Goal: Information Seeking & Learning: Learn about a topic

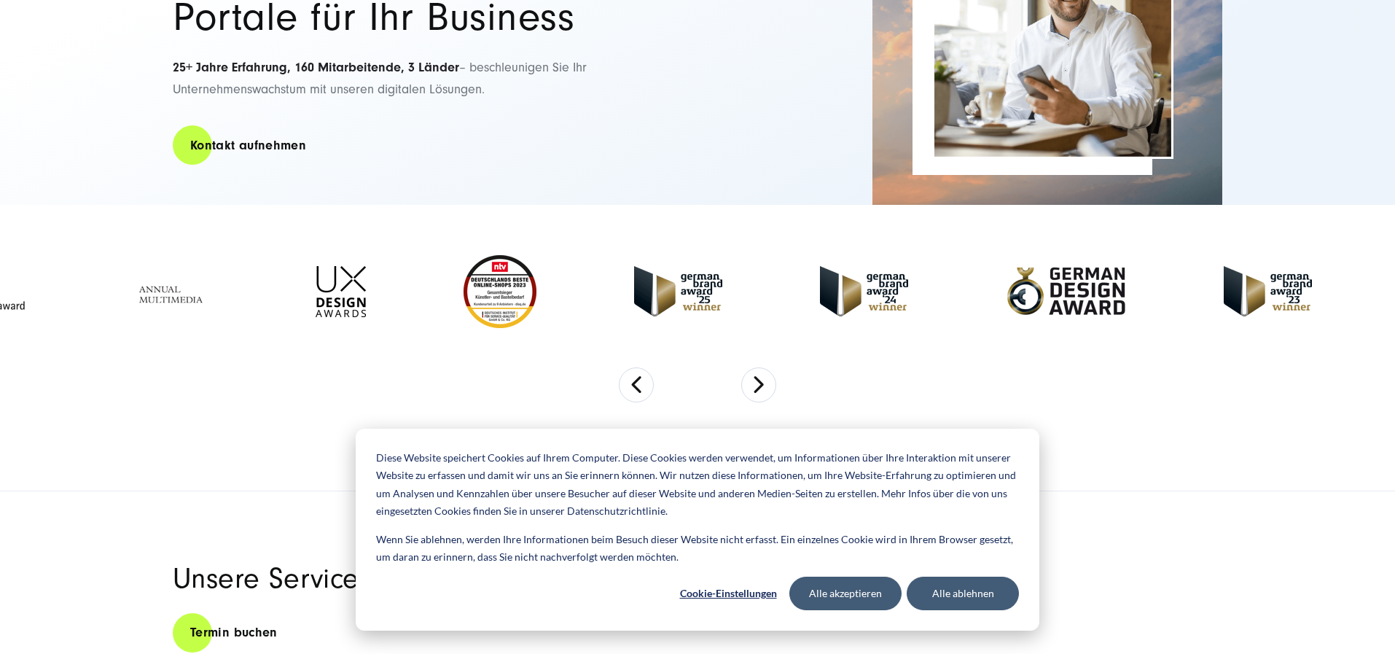
scroll to position [292, 0]
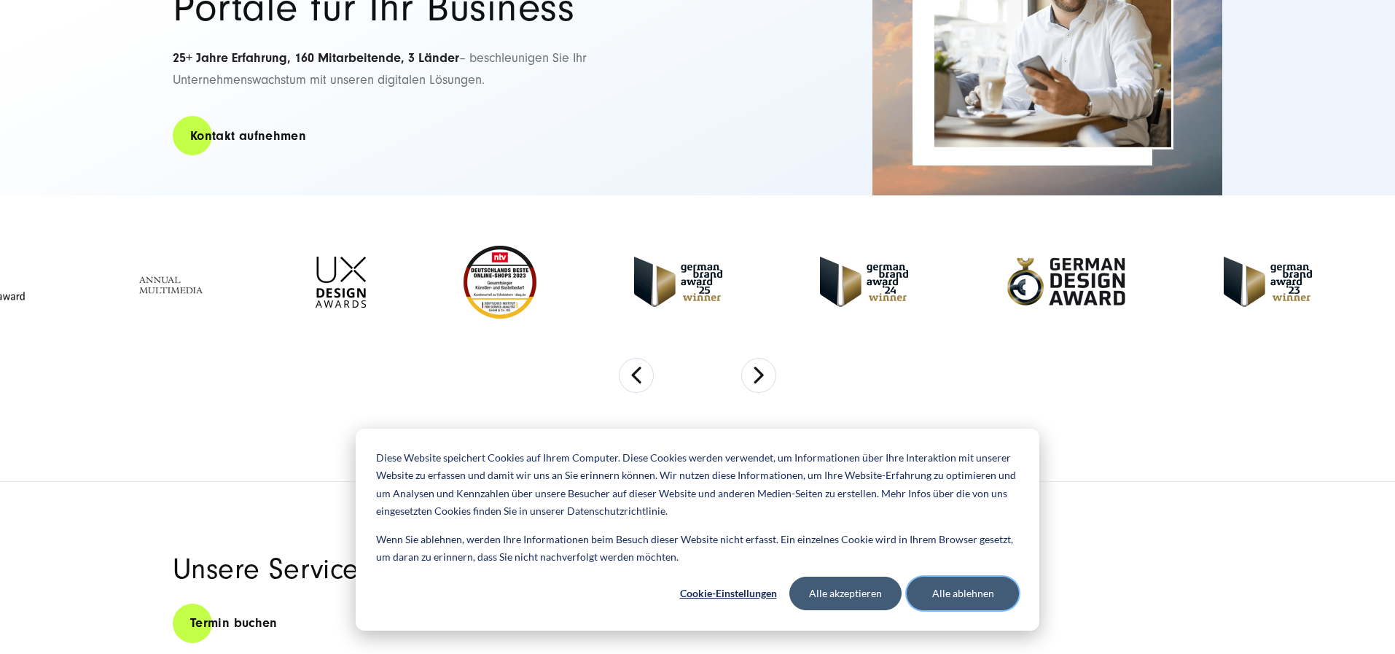
click at [956, 594] on button "Alle ablehnen" at bounding box center [963, 594] width 112 height 34
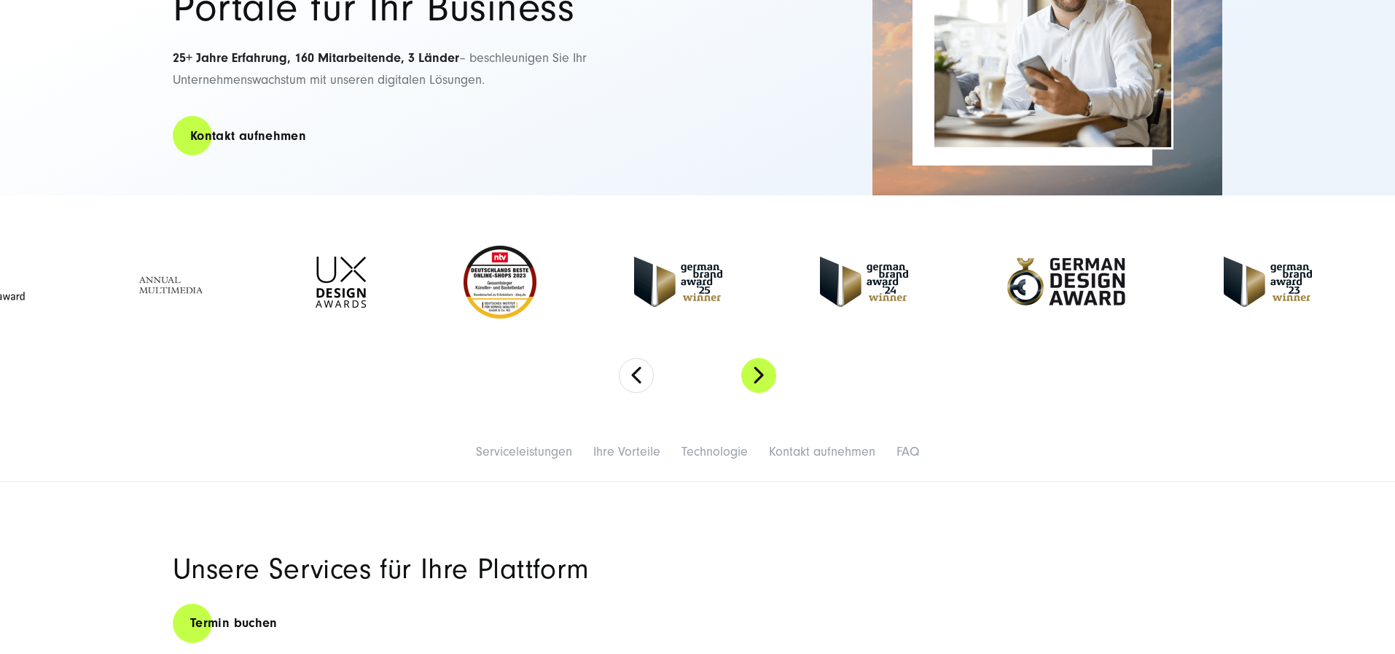
click at [754, 393] on button "Next" at bounding box center [758, 375] width 35 height 35
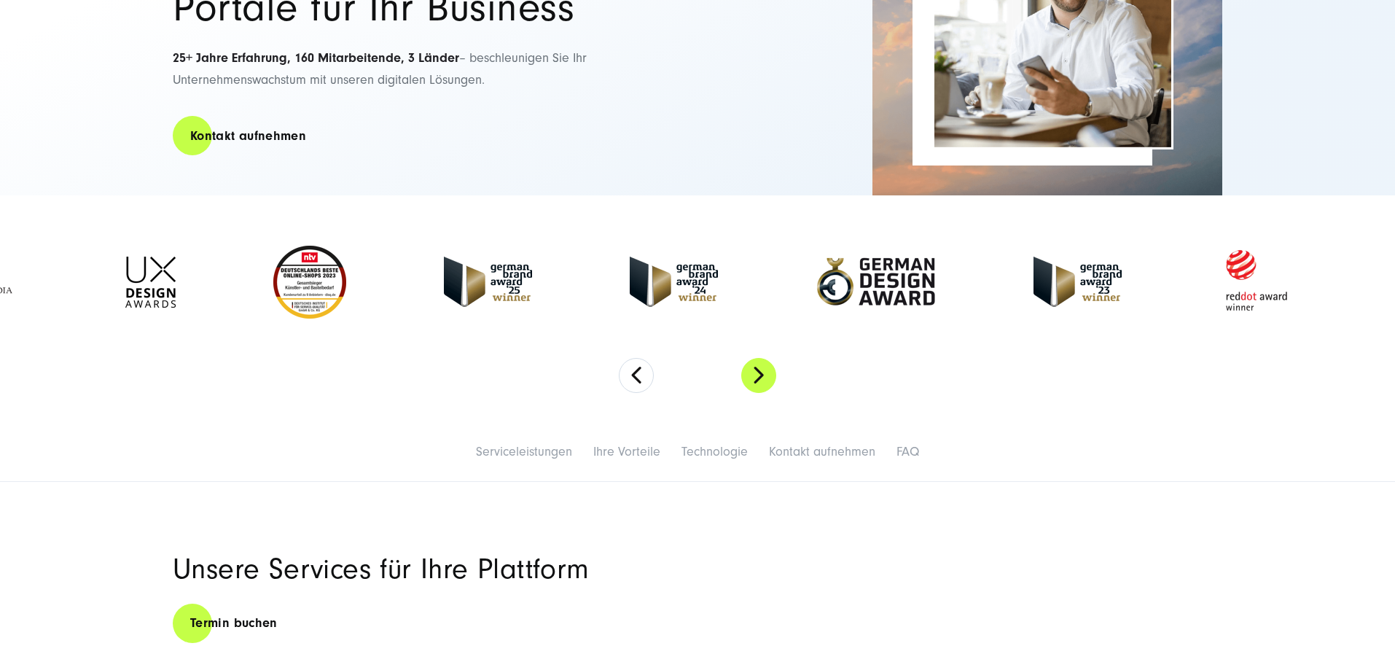
click at [754, 393] on button "Next" at bounding box center [758, 375] width 35 height 35
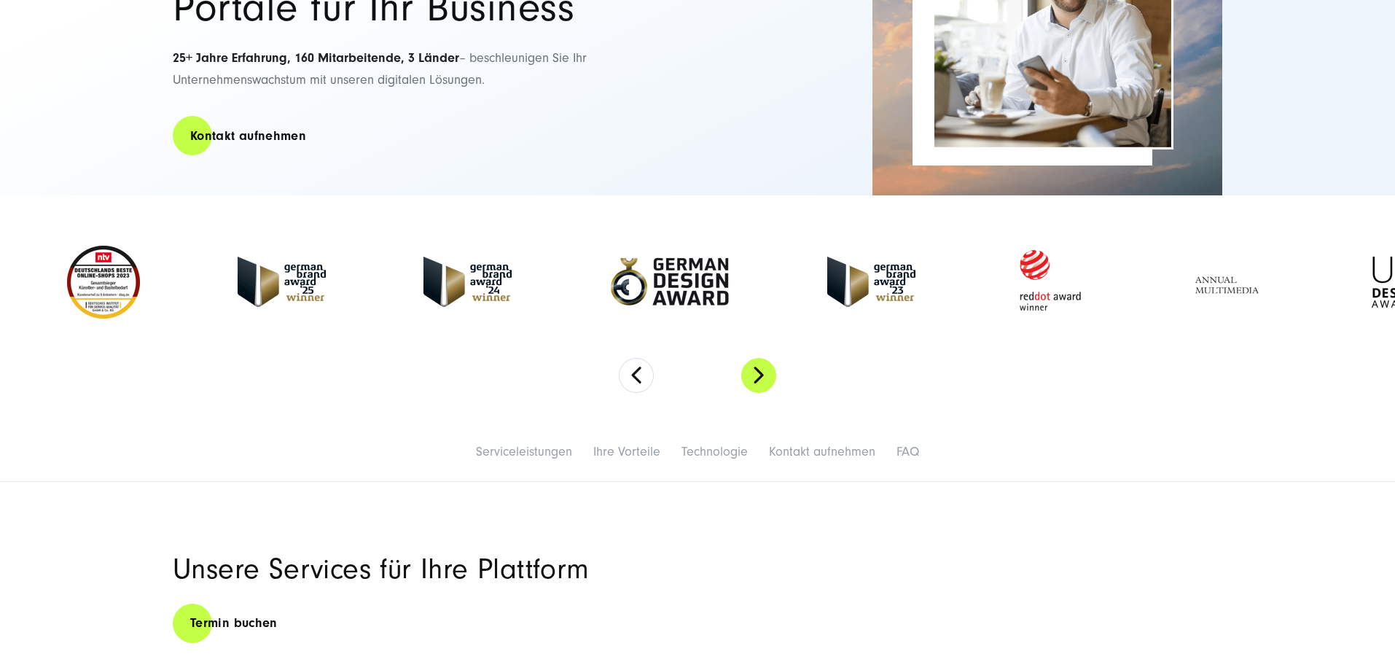
click at [751, 393] on button "Next" at bounding box center [758, 375] width 35 height 35
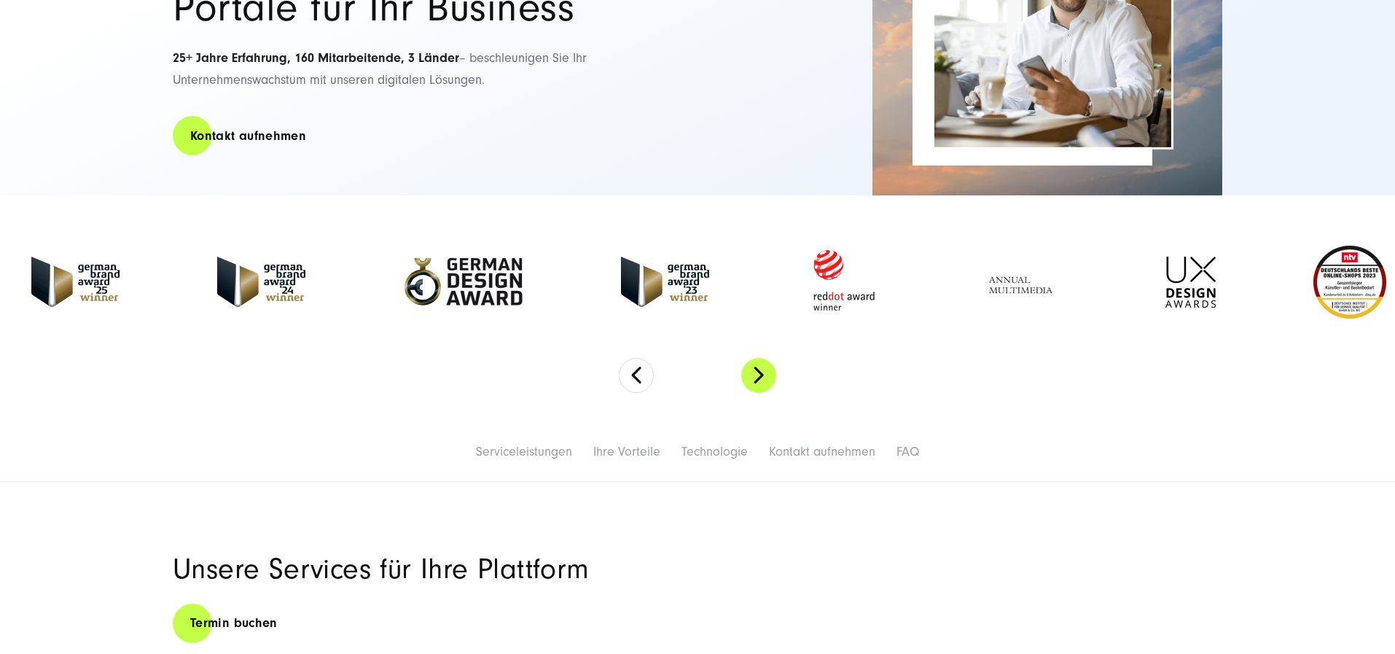
click at [751, 393] on button "Next" at bounding box center [758, 375] width 35 height 35
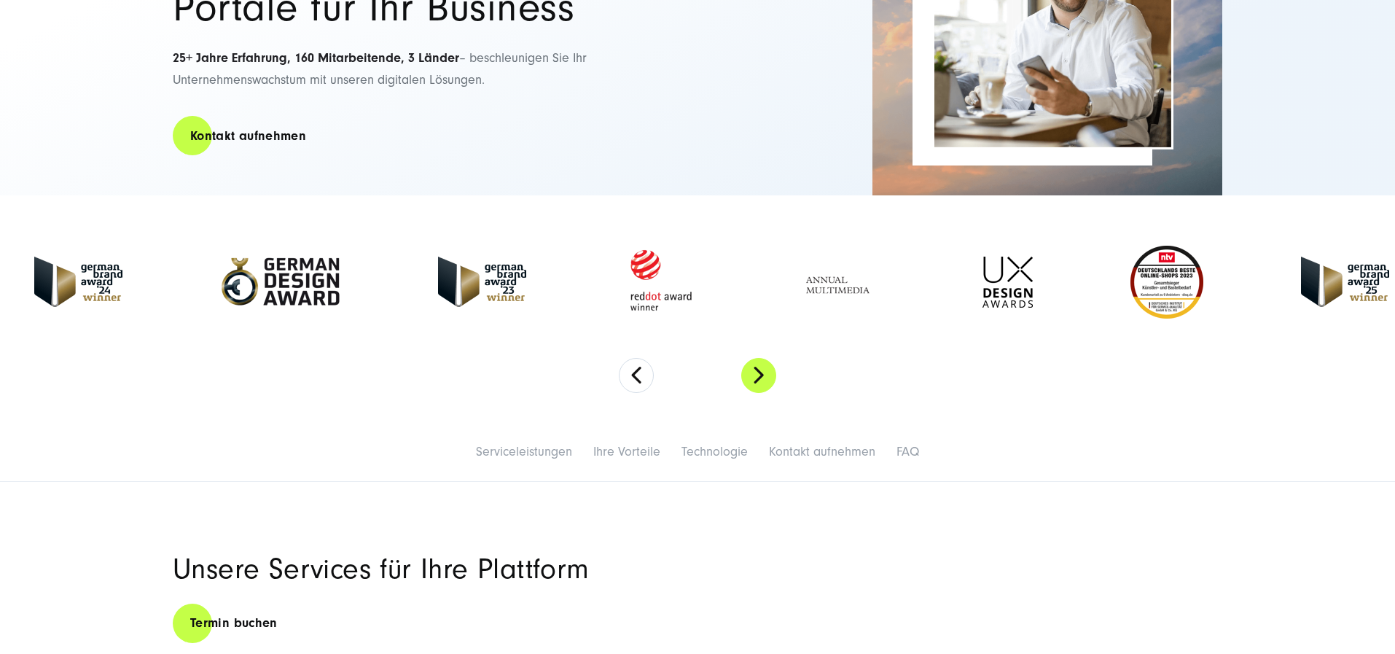
click at [751, 393] on button "Next" at bounding box center [758, 375] width 35 height 35
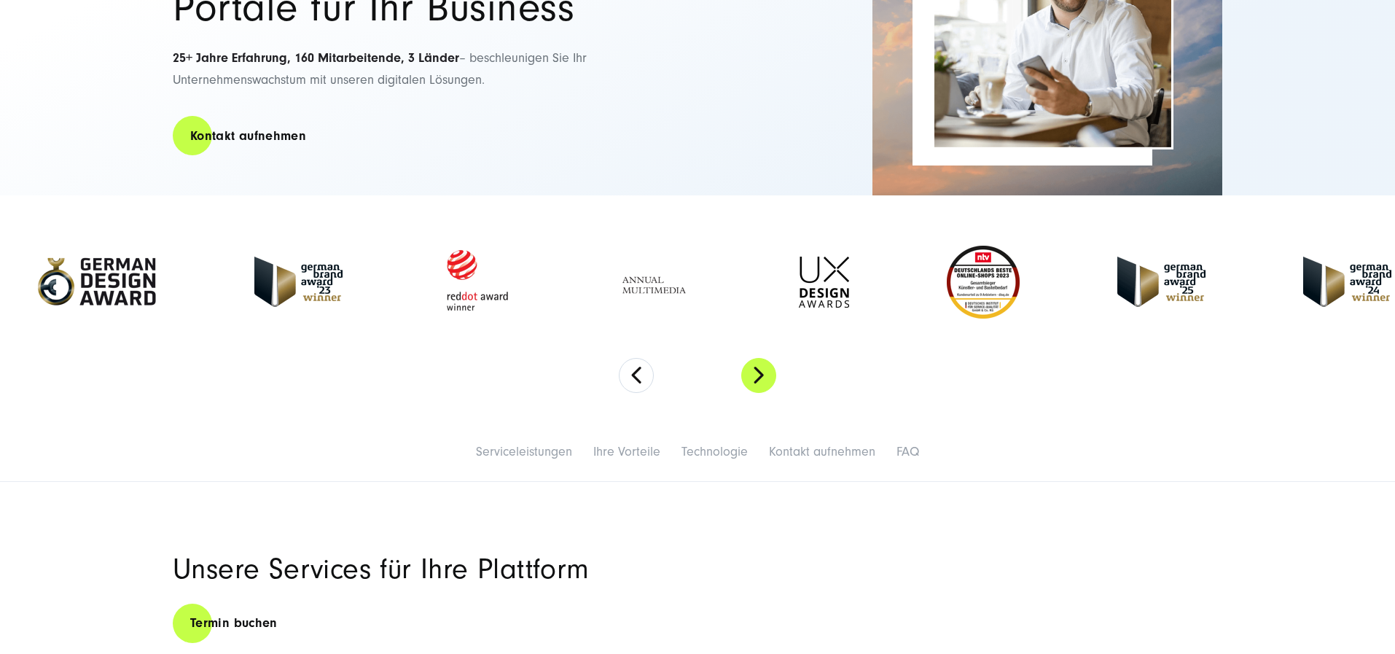
click at [751, 393] on button "Next" at bounding box center [758, 375] width 35 height 35
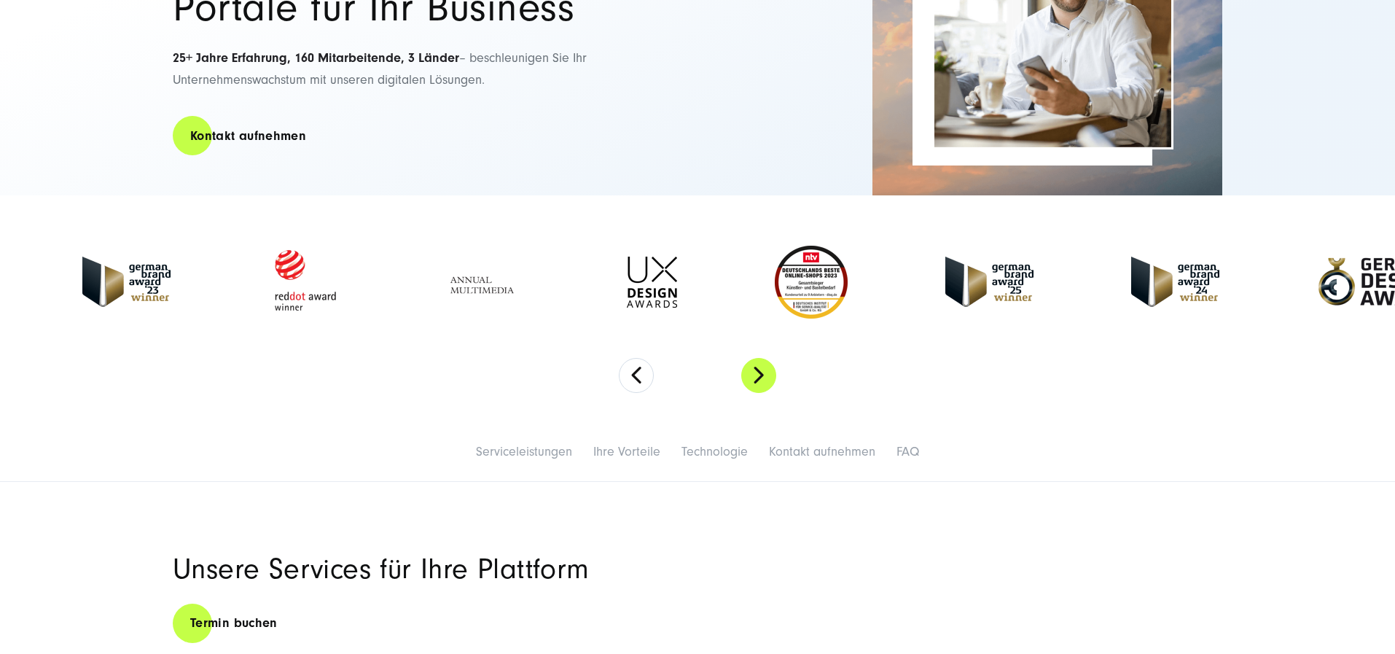
click at [751, 393] on button "Next" at bounding box center [758, 375] width 35 height 35
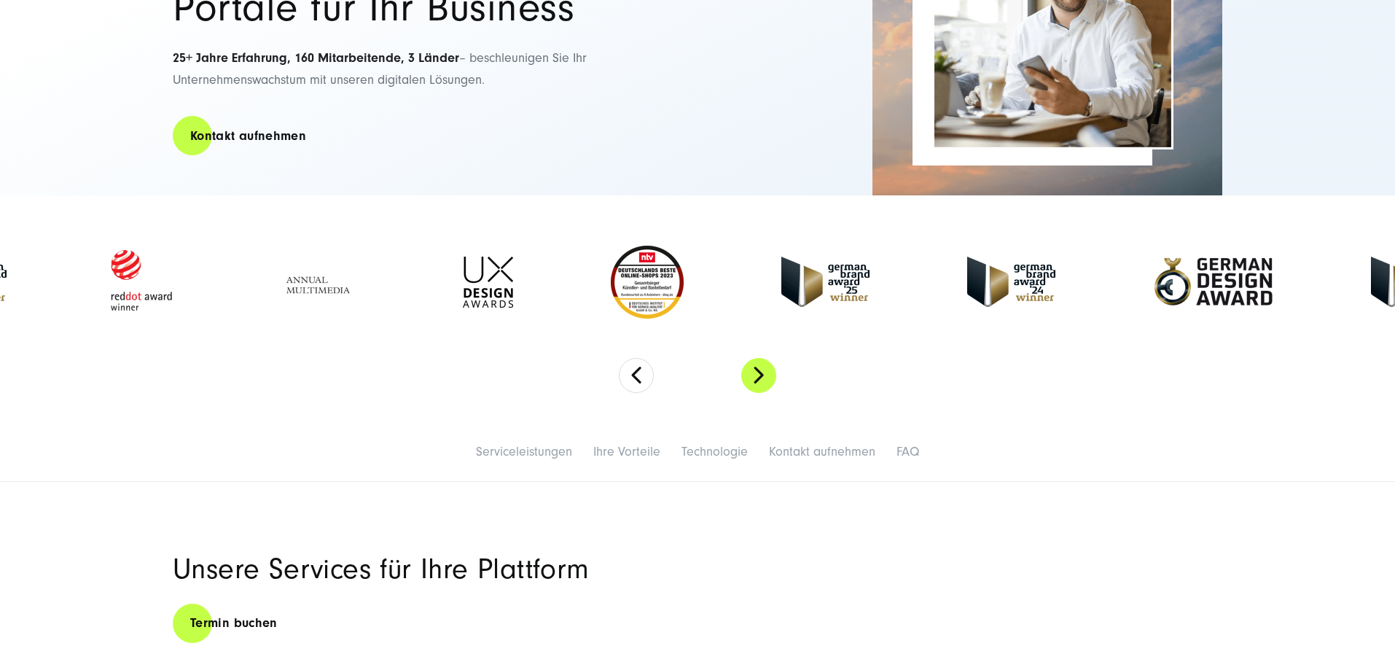
click at [751, 393] on button "Next" at bounding box center [758, 375] width 35 height 35
click at [759, 393] on button "Next" at bounding box center [758, 375] width 35 height 35
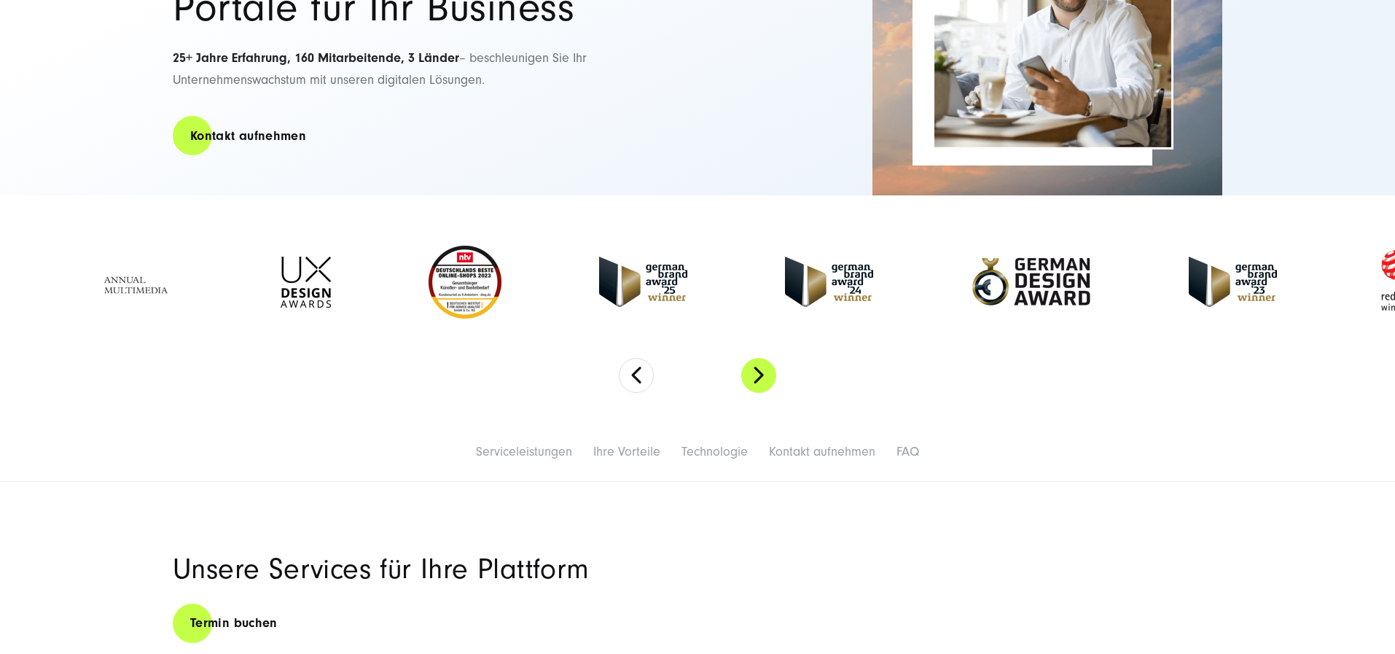
click at [759, 393] on button "Next" at bounding box center [758, 375] width 35 height 35
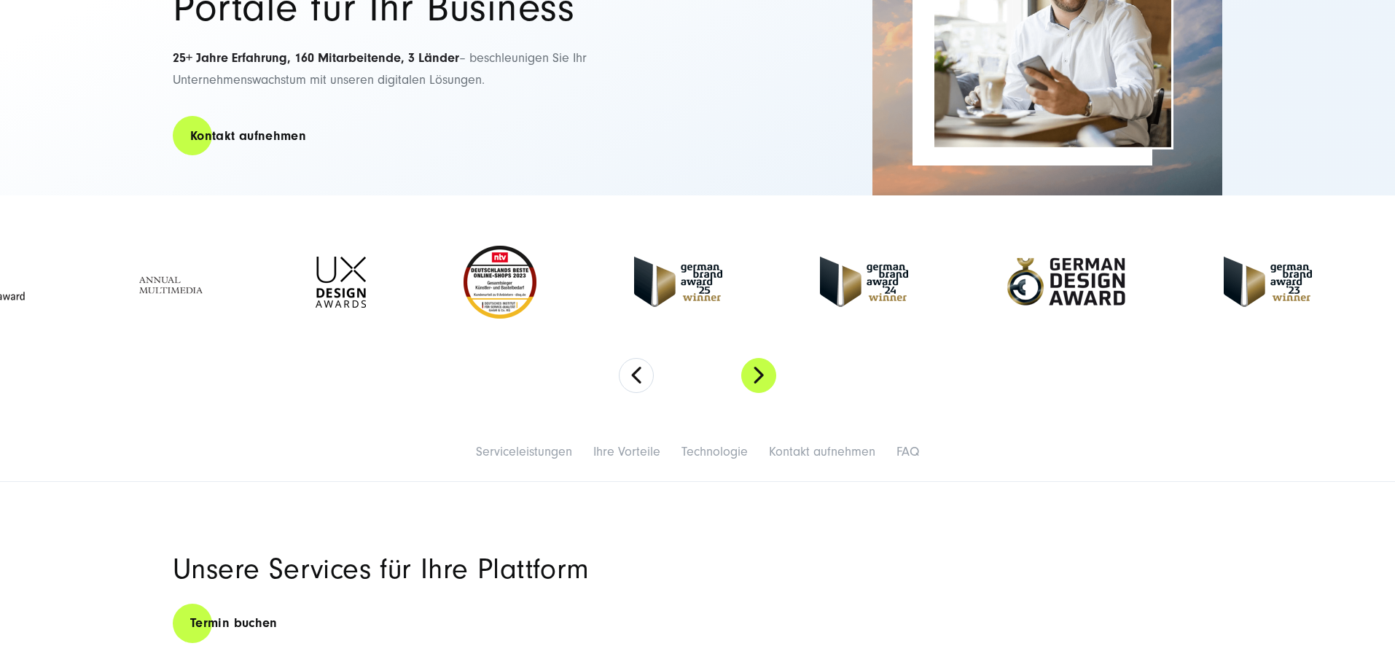
click at [759, 393] on button "Next" at bounding box center [758, 375] width 35 height 35
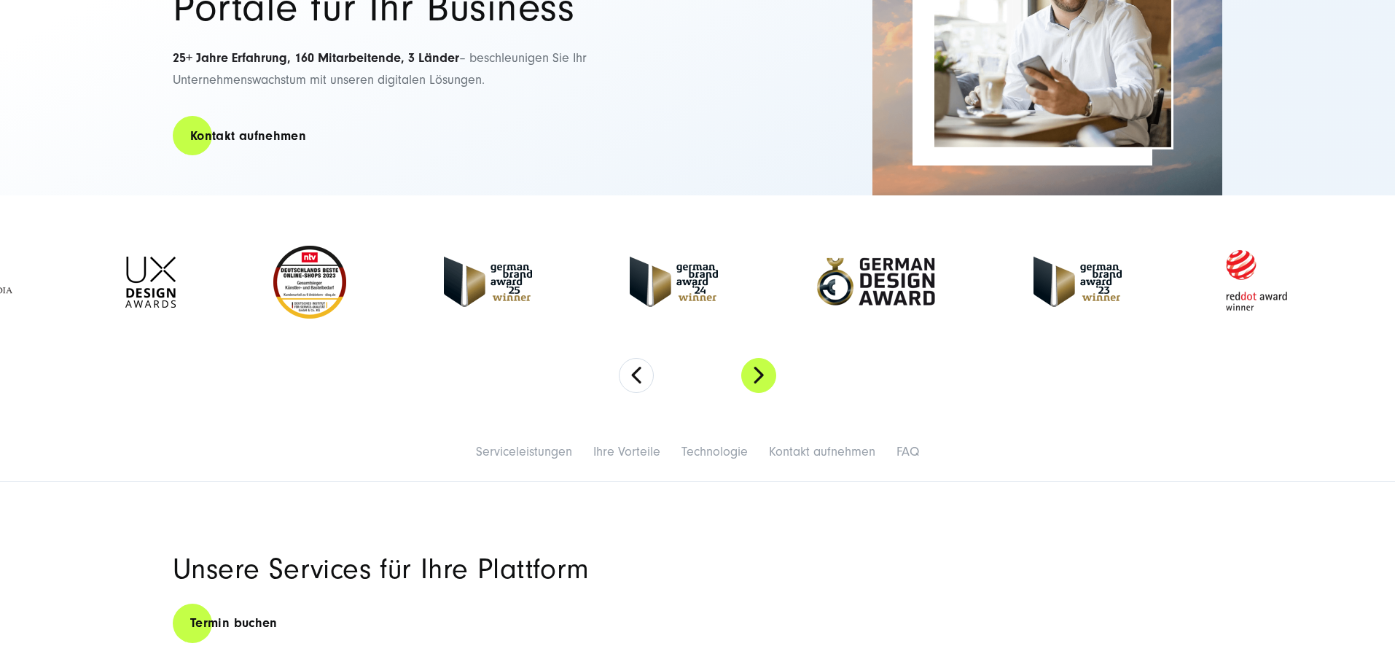
click at [759, 393] on button "Next" at bounding box center [758, 375] width 35 height 35
click at [757, 393] on button "Next" at bounding box center [758, 375] width 35 height 35
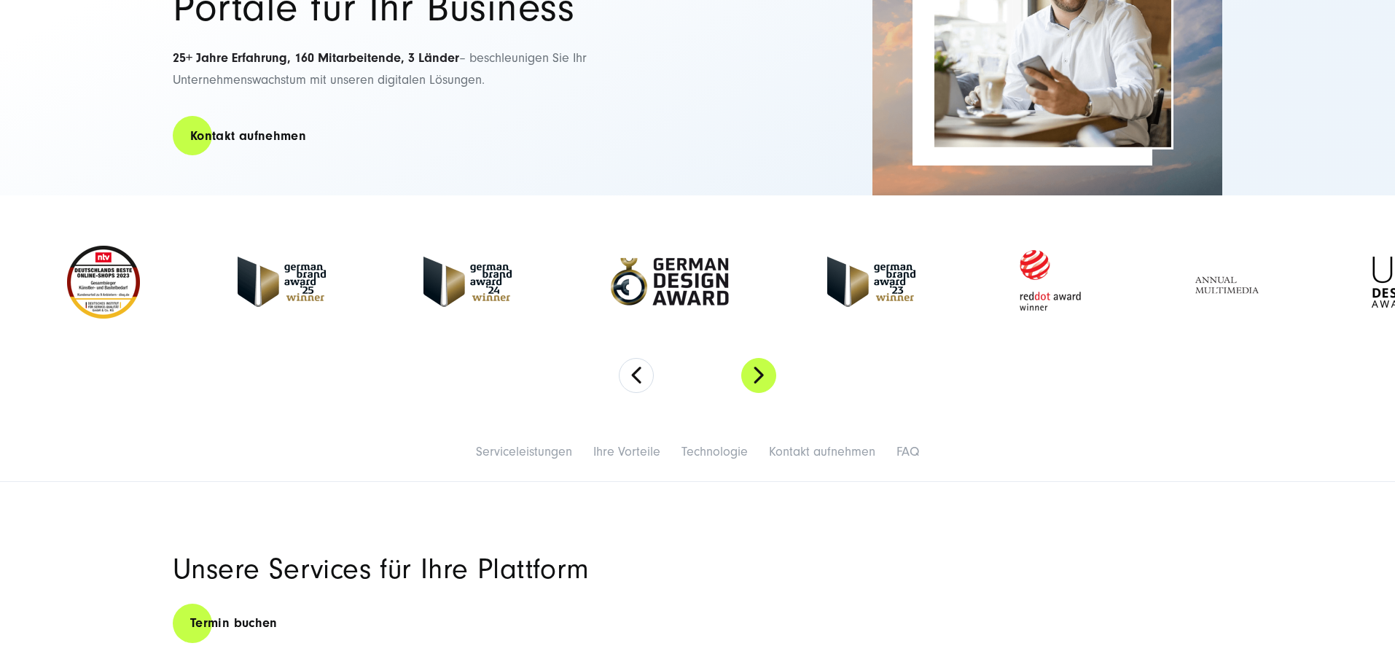
click at [757, 393] on button "Next" at bounding box center [758, 375] width 35 height 35
click at [756, 393] on button "Next" at bounding box center [758, 375] width 35 height 35
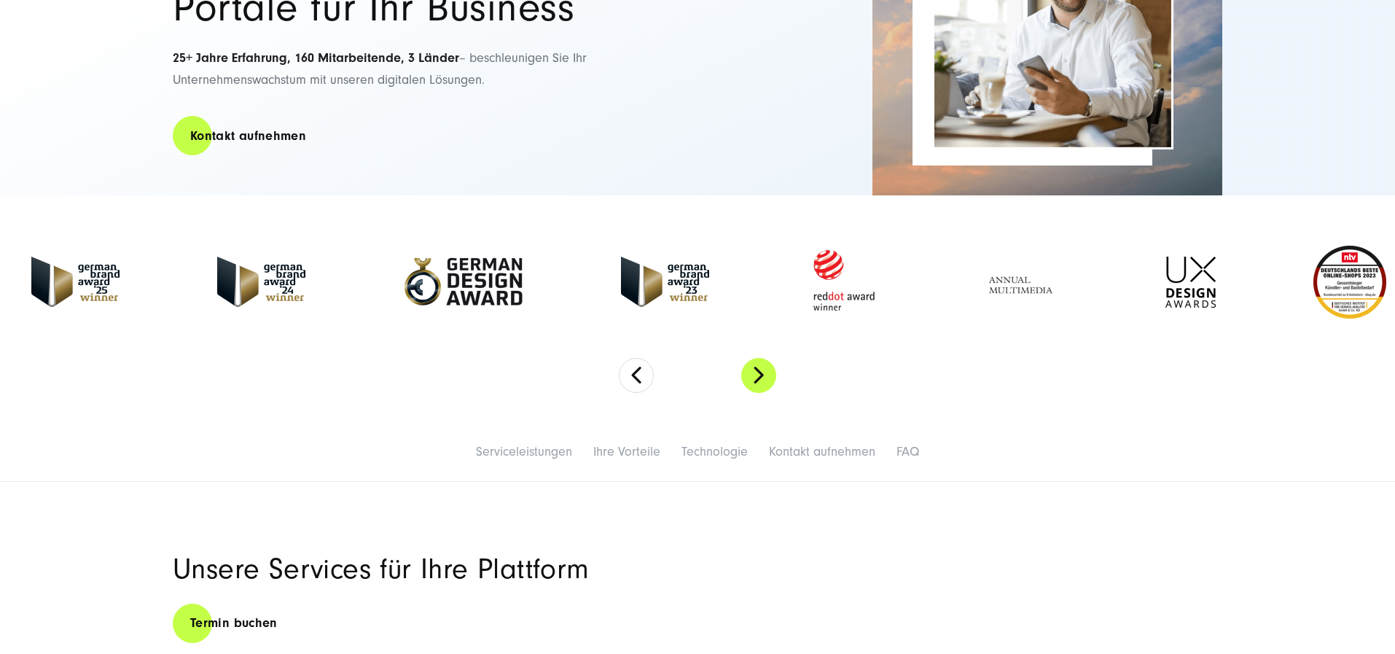
click at [755, 393] on button "Next" at bounding box center [758, 375] width 35 height 35
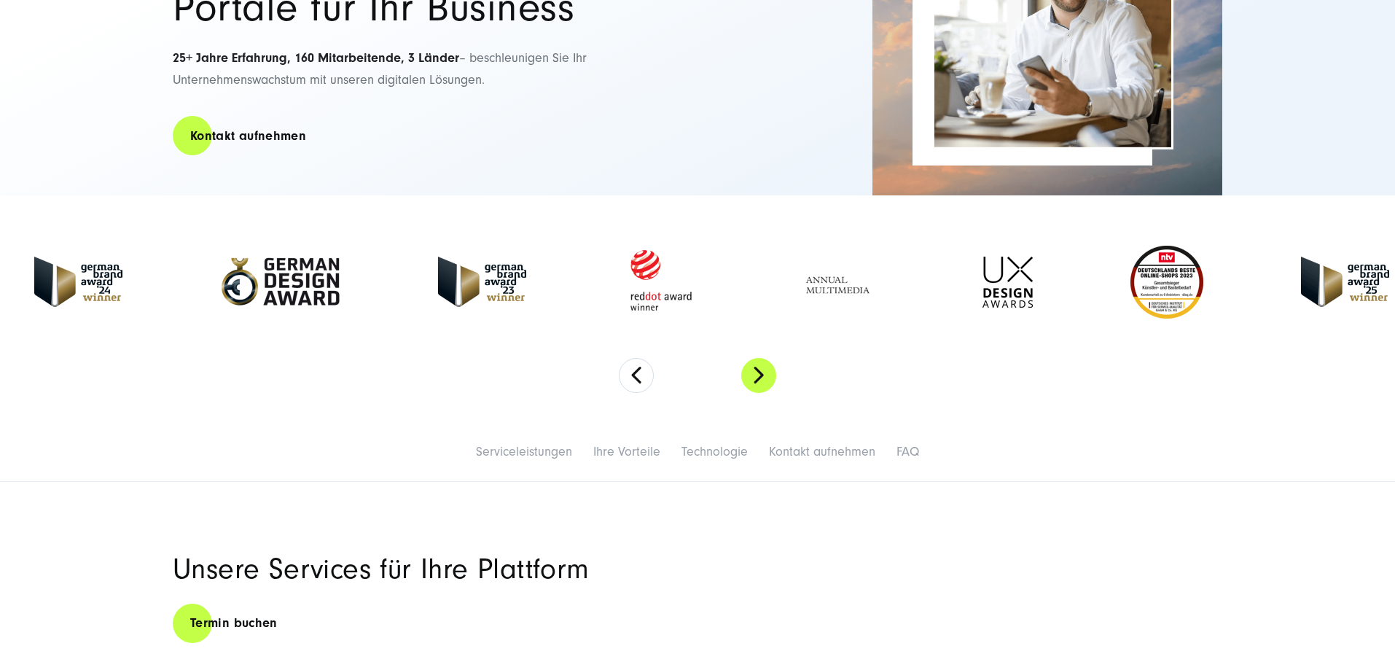
click at [755, 393] on button "Next" at bounding box center [758, 375] width 35 height 35
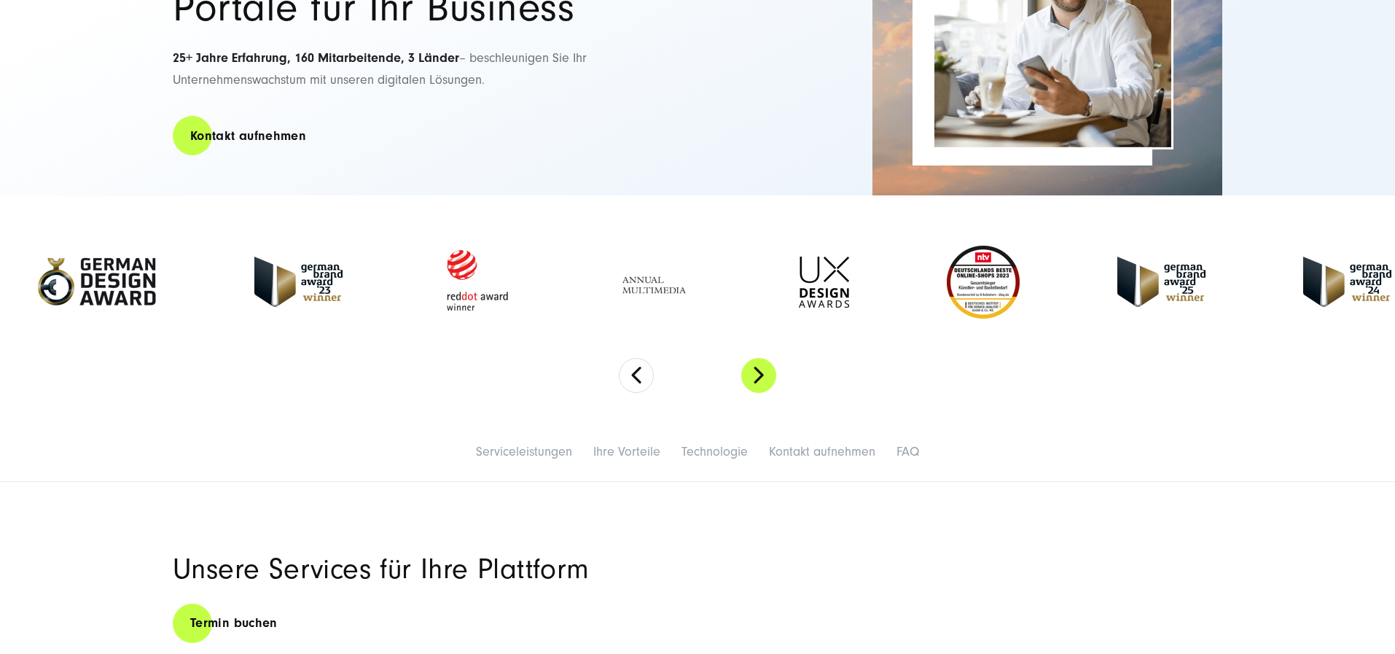
click at [754, 393] on button "Next" at bounding box center [758, 375] width 35 height 35
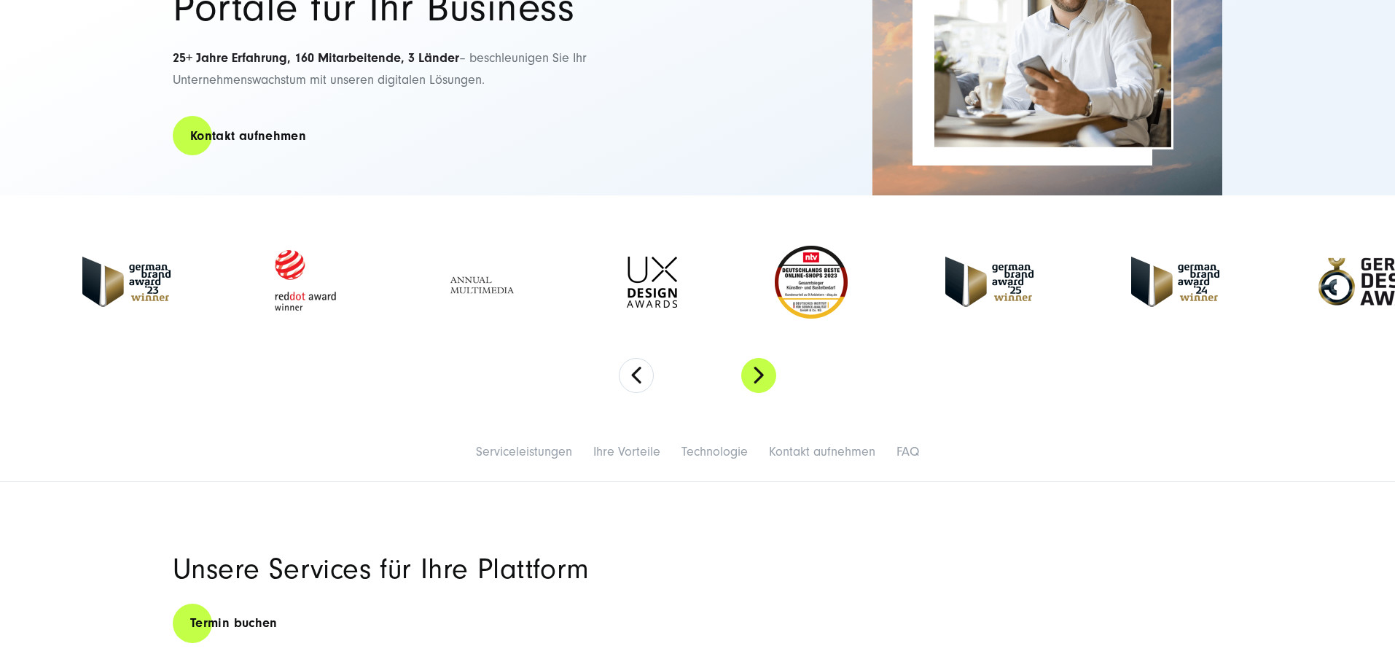
click at [754, 393] on button "Next" at bounding box center [758, 375] width 35 height 35
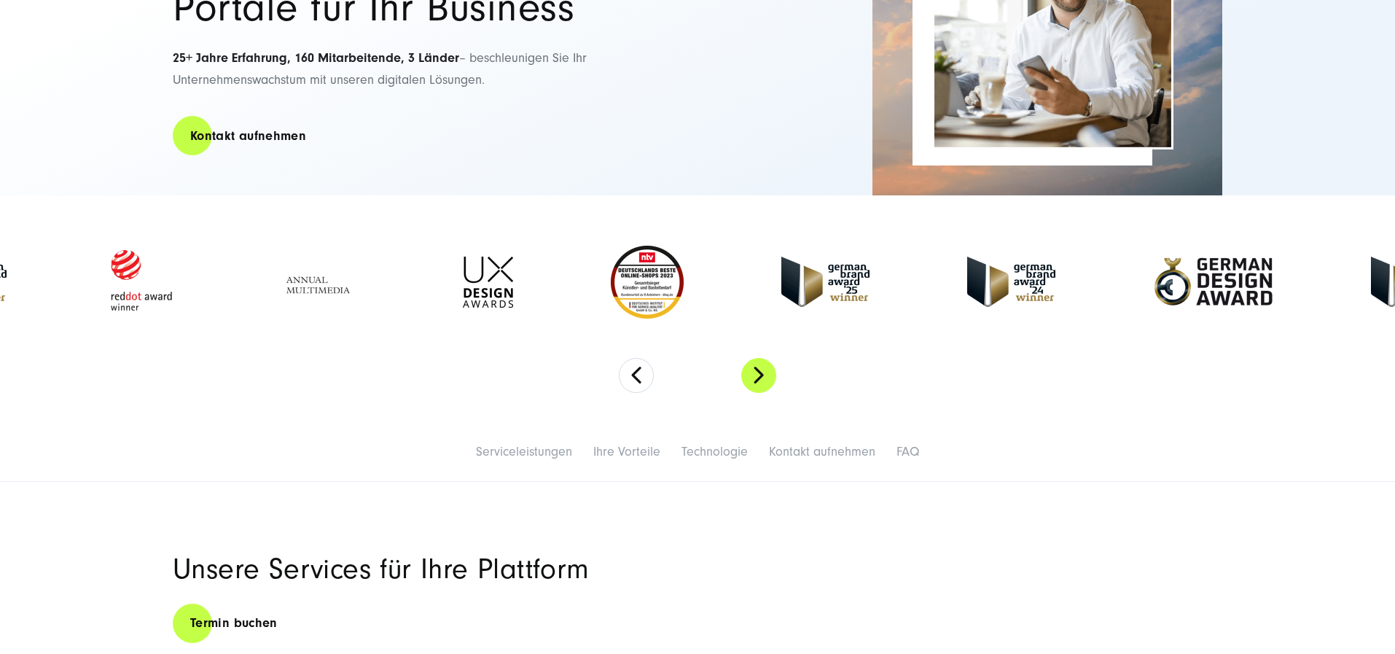
click at [754, 393] on button "Next" at bounding box center [758, 375] width 35 height 35
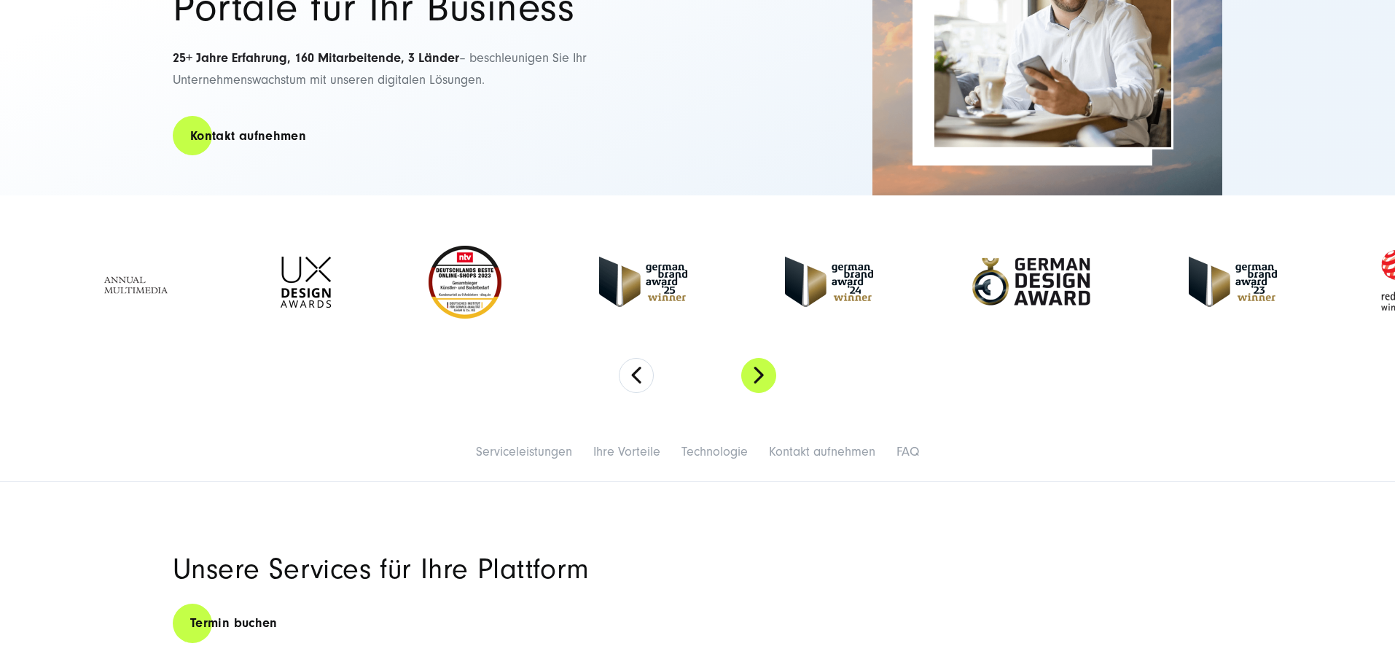
click at [754, 393] on button "Next" at bounding box center [758, 375] width 35 height 35
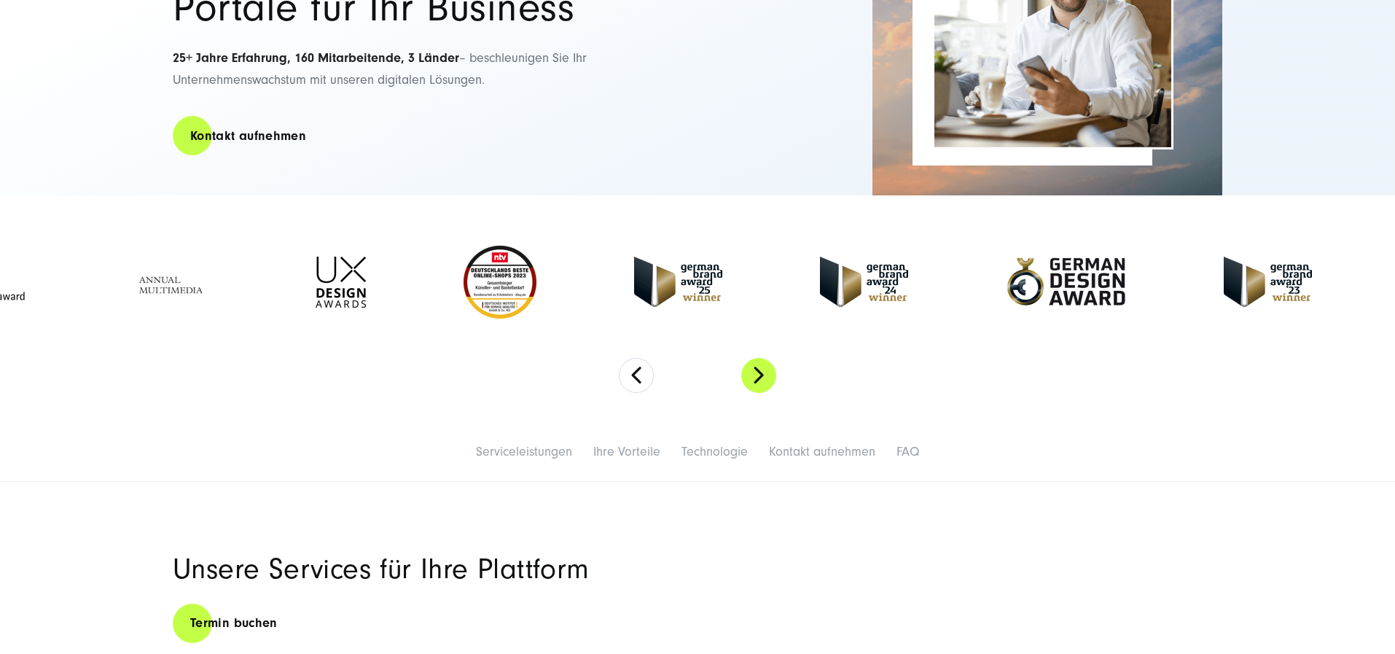
click at [754, 393] on button "Next" at bounding box center [758, 375] width 35 height 35
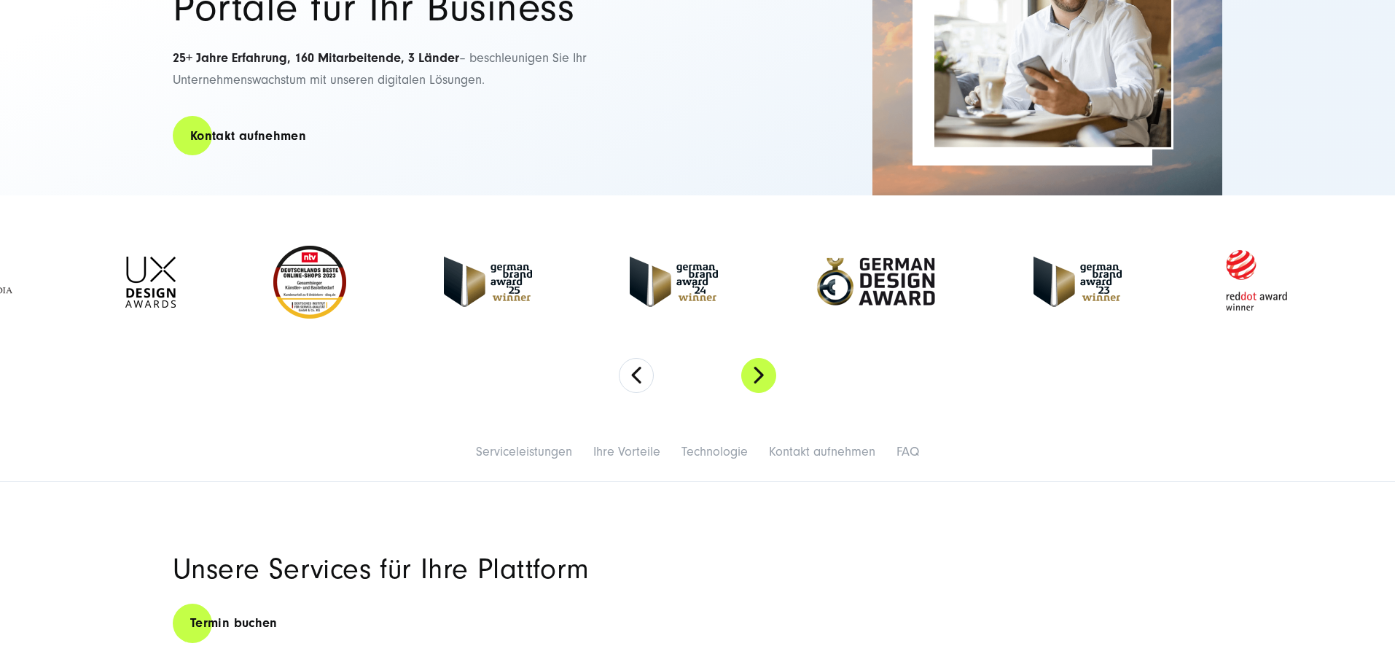
click at [753, 393] on button "Next" at bounding box center [758, 375] width 35 height 35
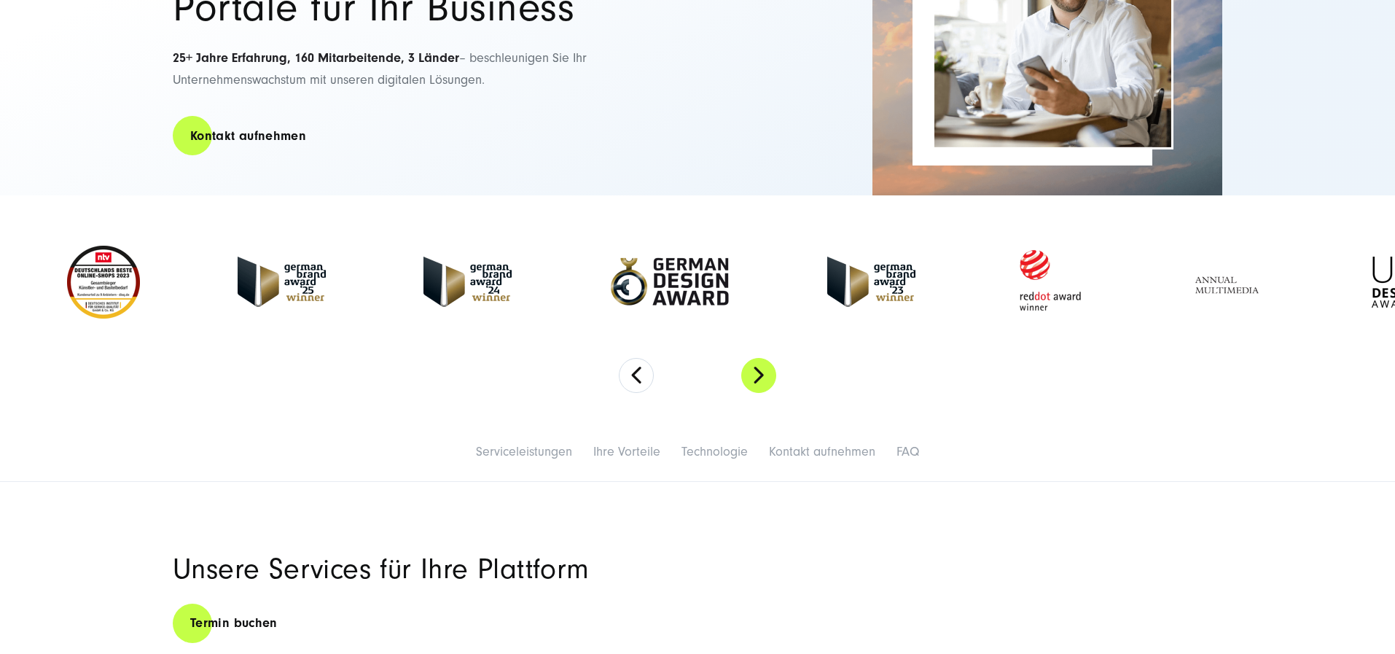
click at [753, 393] on button "Next" at bounding box center [758, 375] width 35 height 35
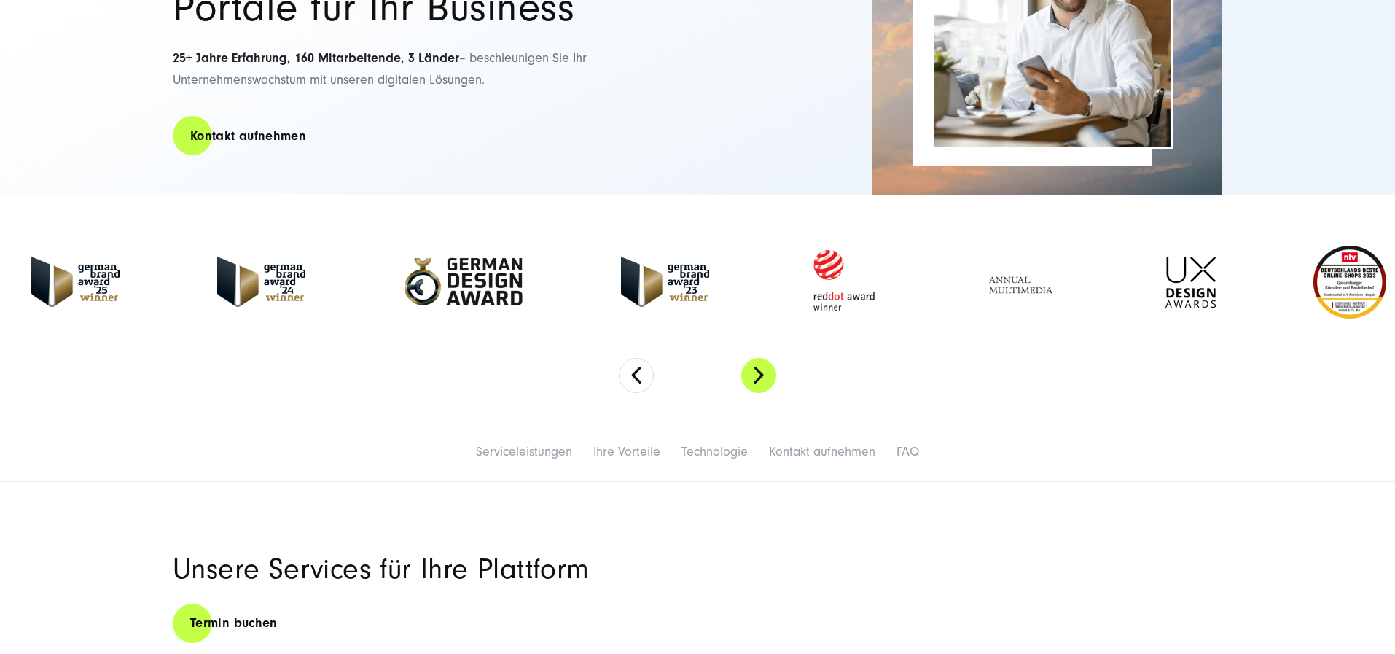
click at [755, 393] on button "Next" at bounding box center [758, 375] width 35 height 35
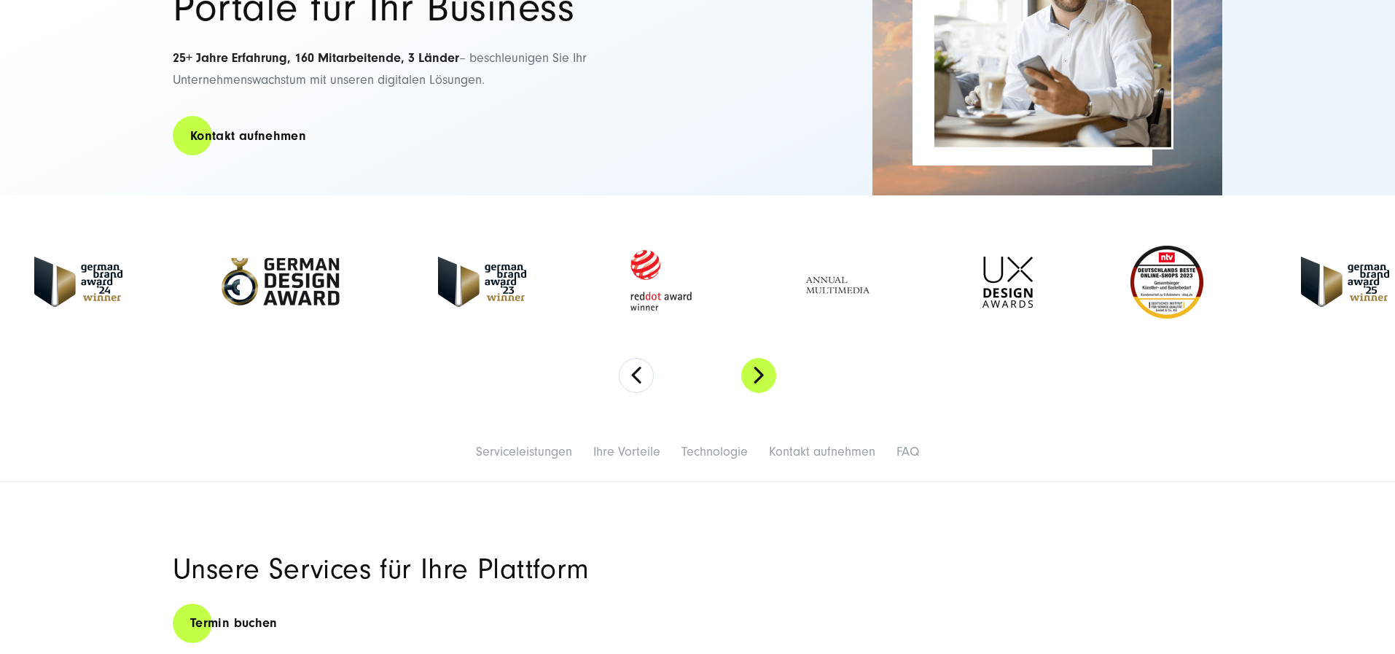
click at [758, 393] on button "Next" at bounding box center [758, 375] width 35 height 35
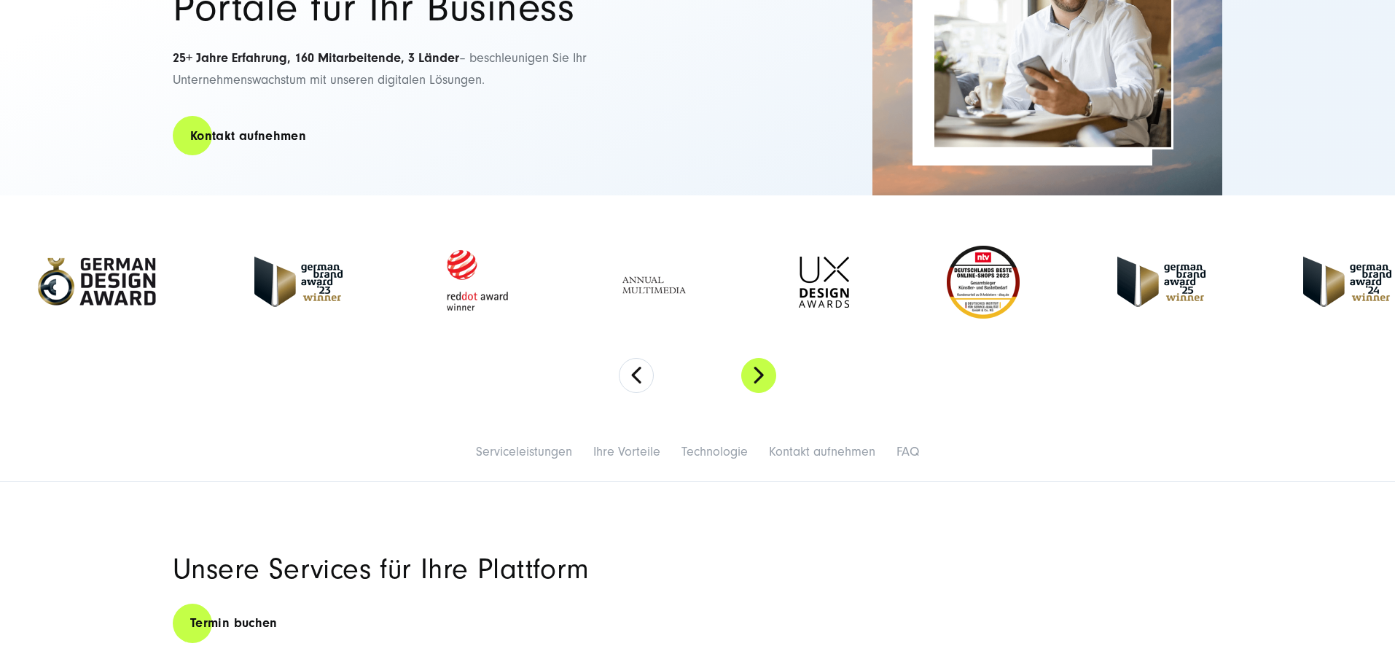
click at [758, 393] on button "Next" at bounding box center [758, 375] width 35 height 35
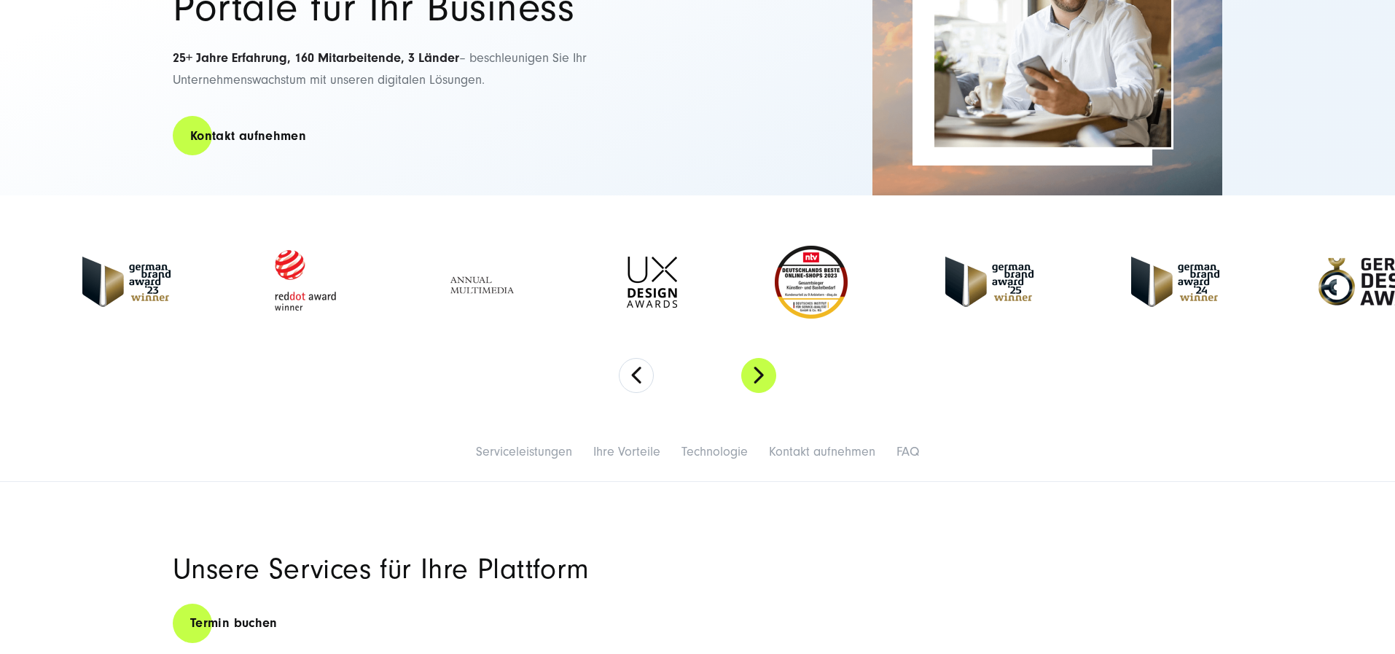
click at [758, 393] on button "Next" at bounding box center [758, 375] width 35 height 35
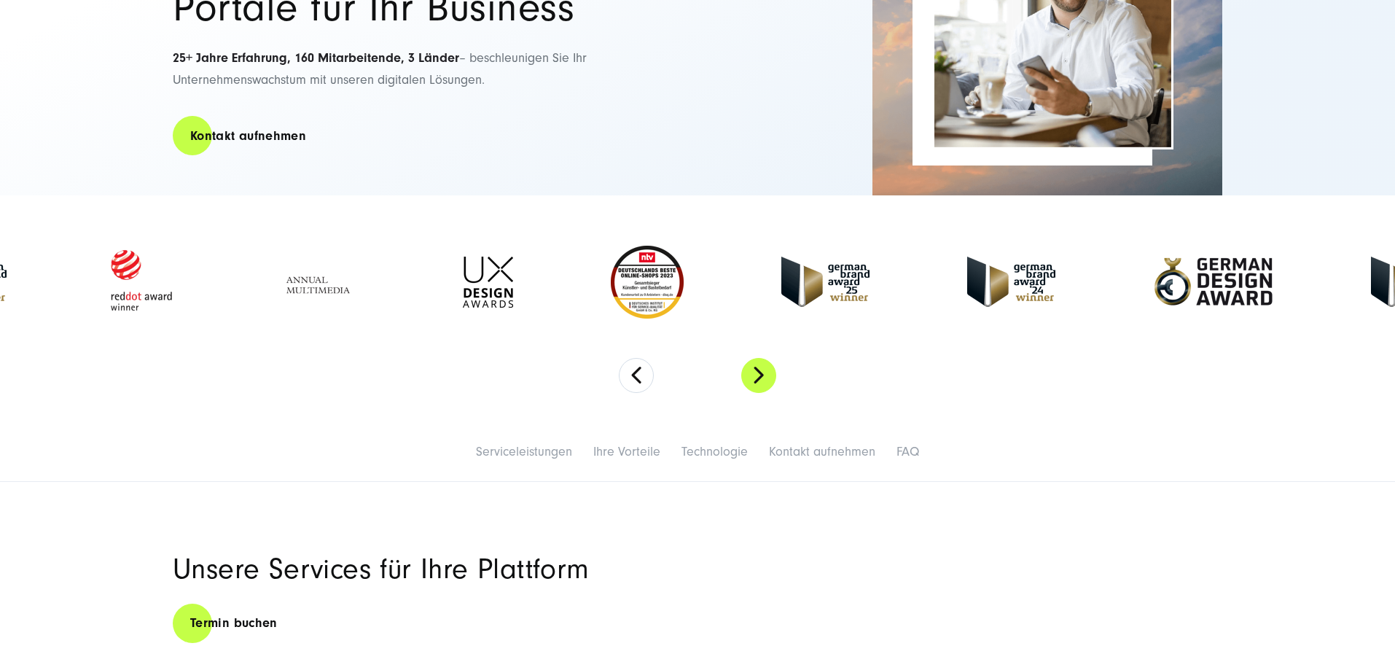
click at [758, 393] on button "Next" at bounding box center [758, 375] width 35 height 35
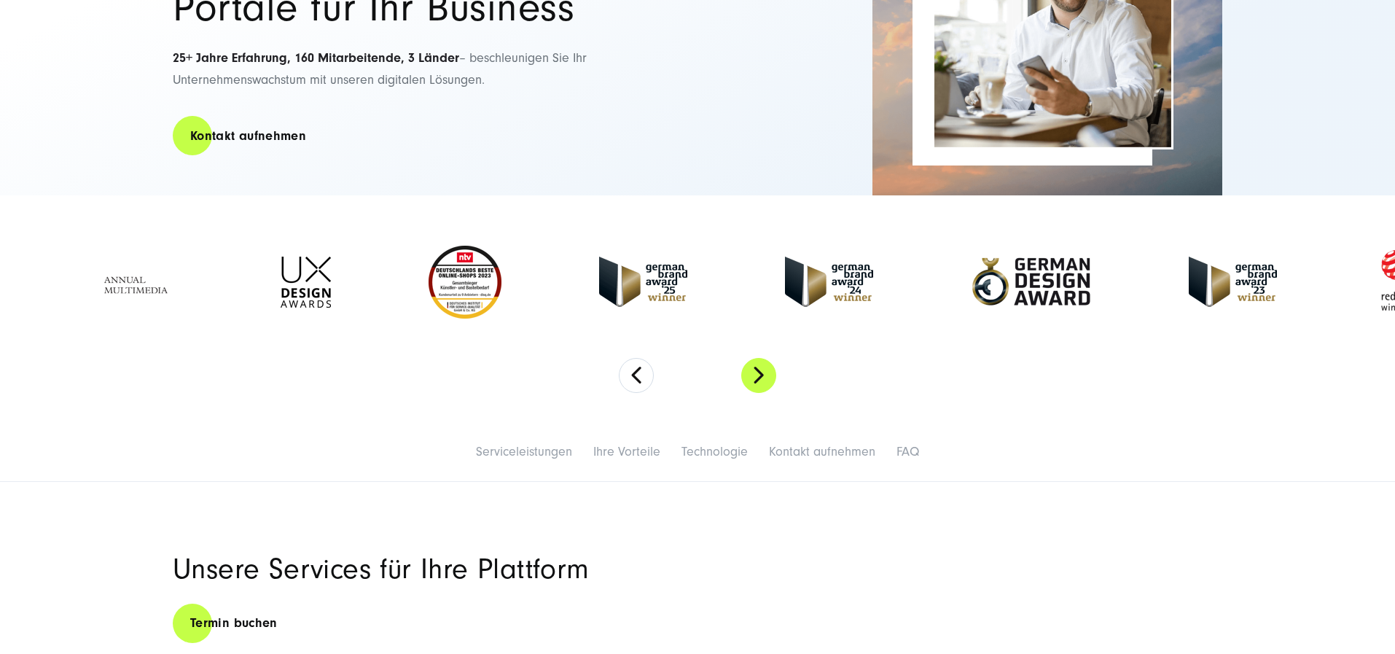
click at [758, 393] on button "Next" at bounding box center [758, 375] width 35 height 35
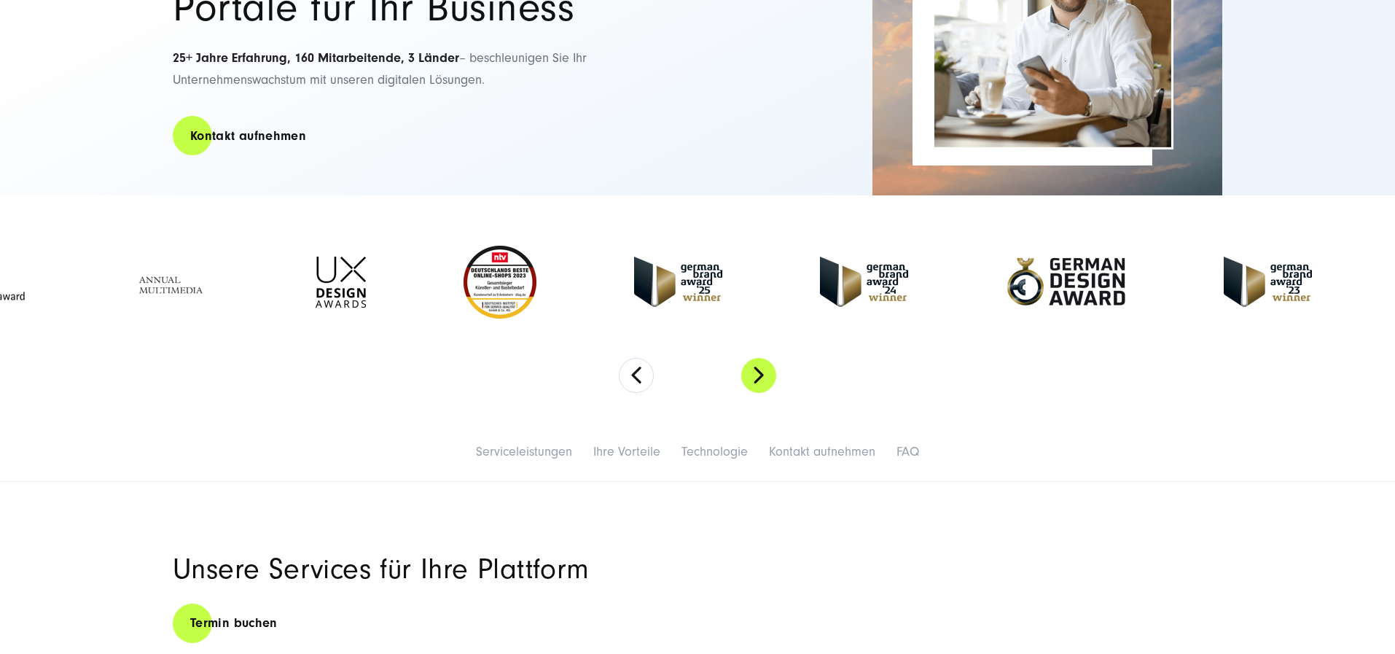
click at [758, 393] on button "Next" at bounding box center [758, 375] width 35 height 35
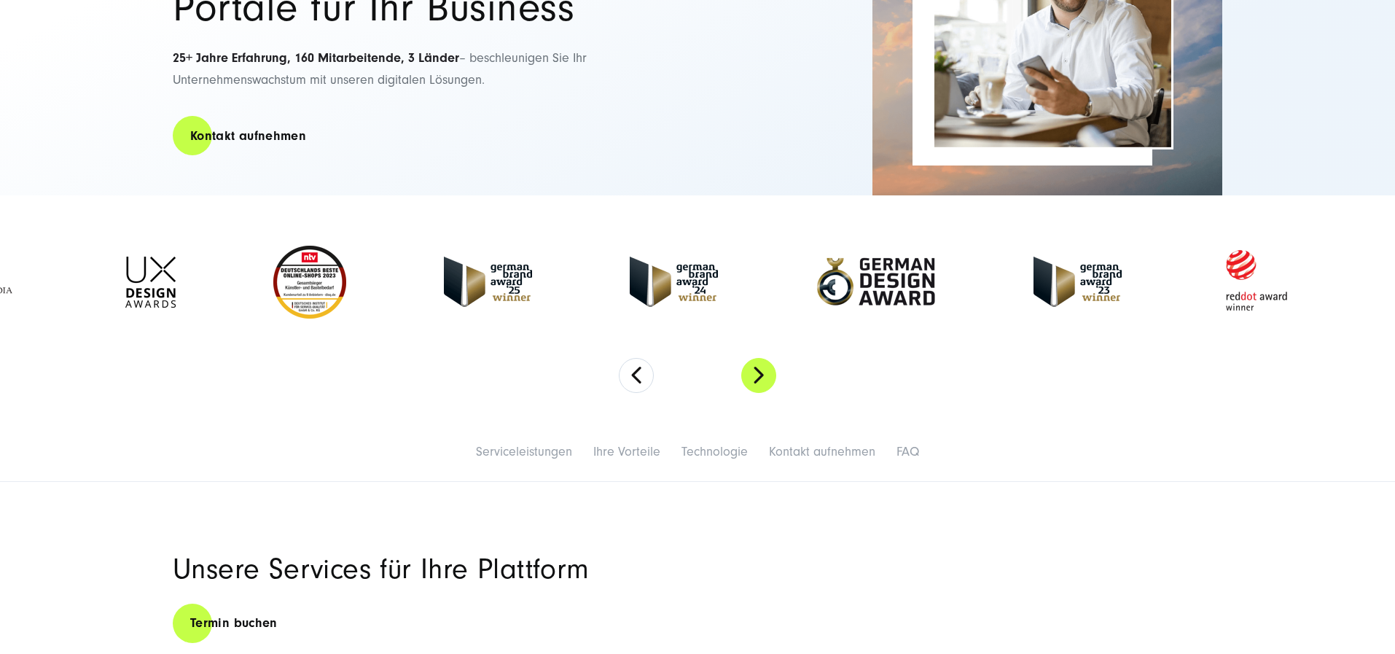
click at [758, 393] on button "Next" at bounding box center [758, 375] width 35 height 35
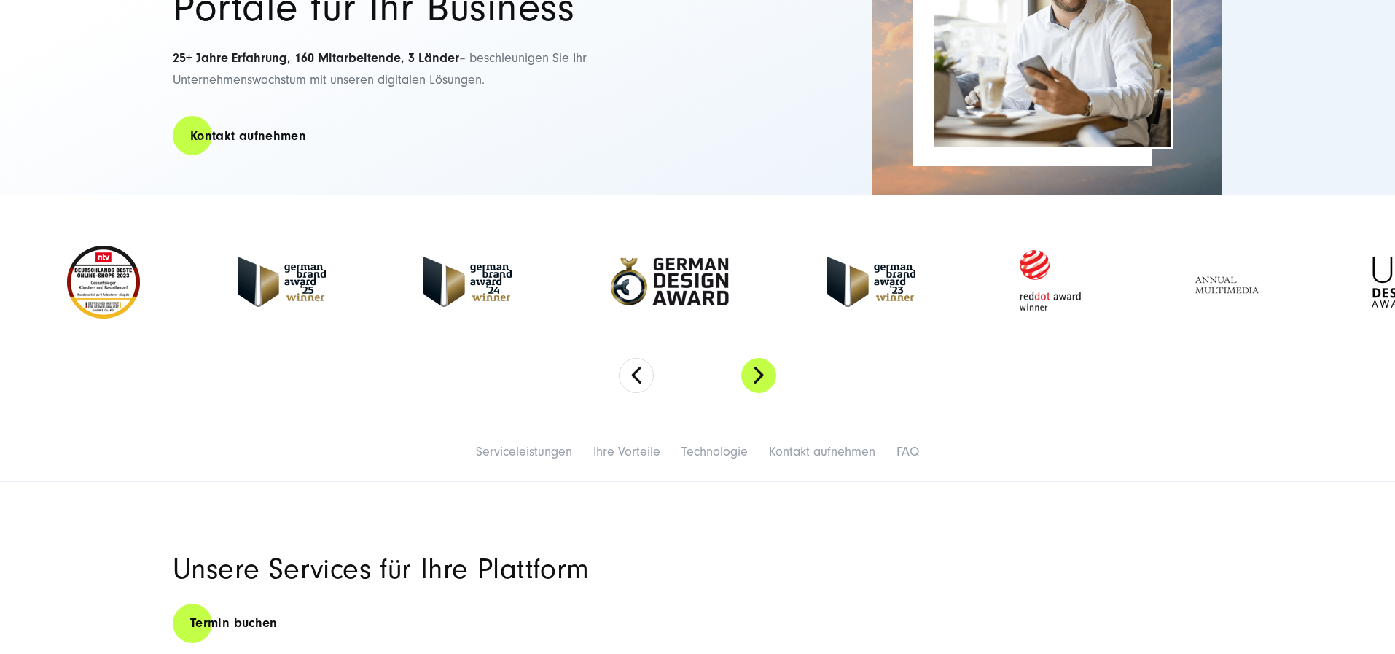
click at [758, 393] on button "Next" at bounding box center [758, 375] width 35 height 35
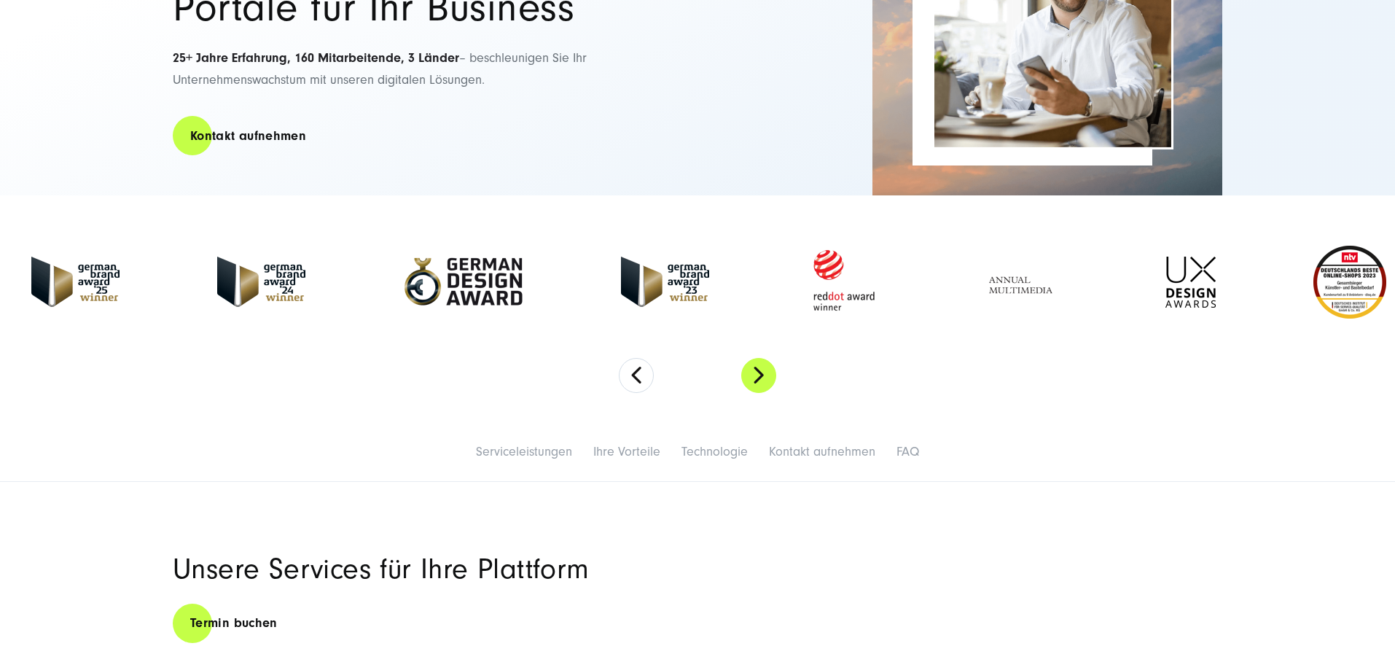
click at [758, 393] on button "Next" at bounding box center [758, 375] width 35 height 35
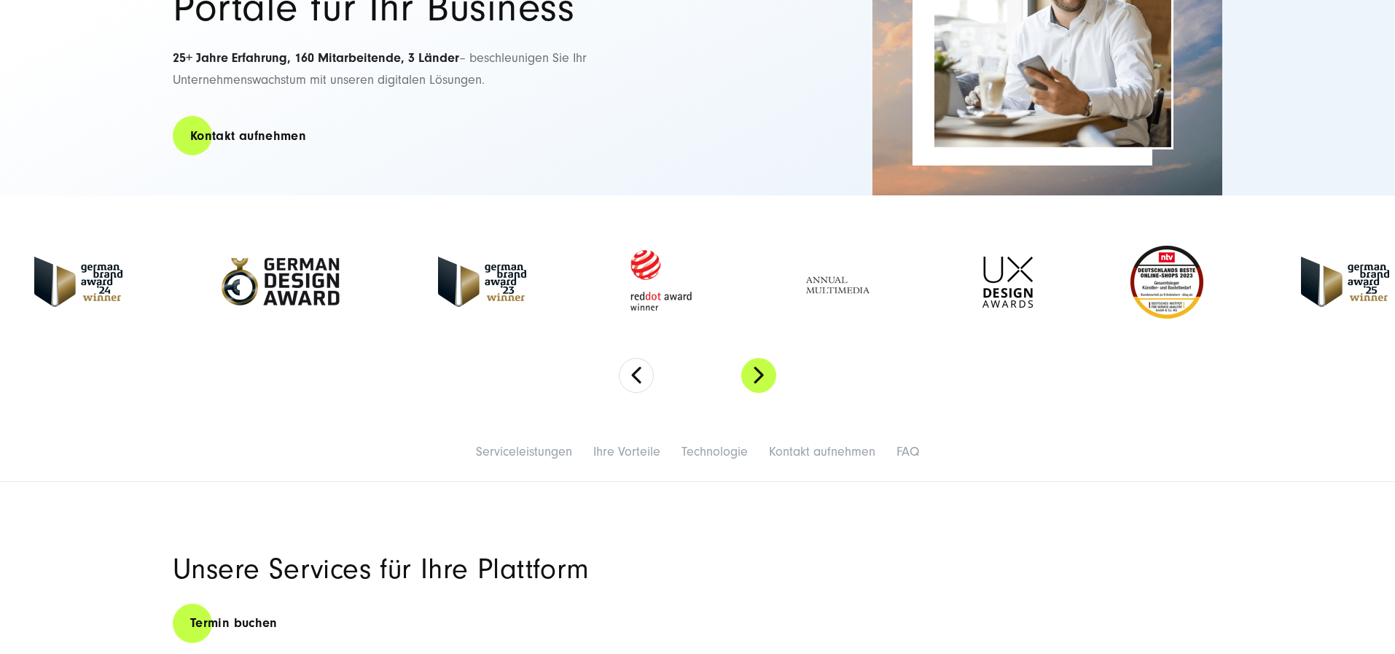
click at [758, 393] on button "Next" at bounding box center [758, 375] width 35 height 35
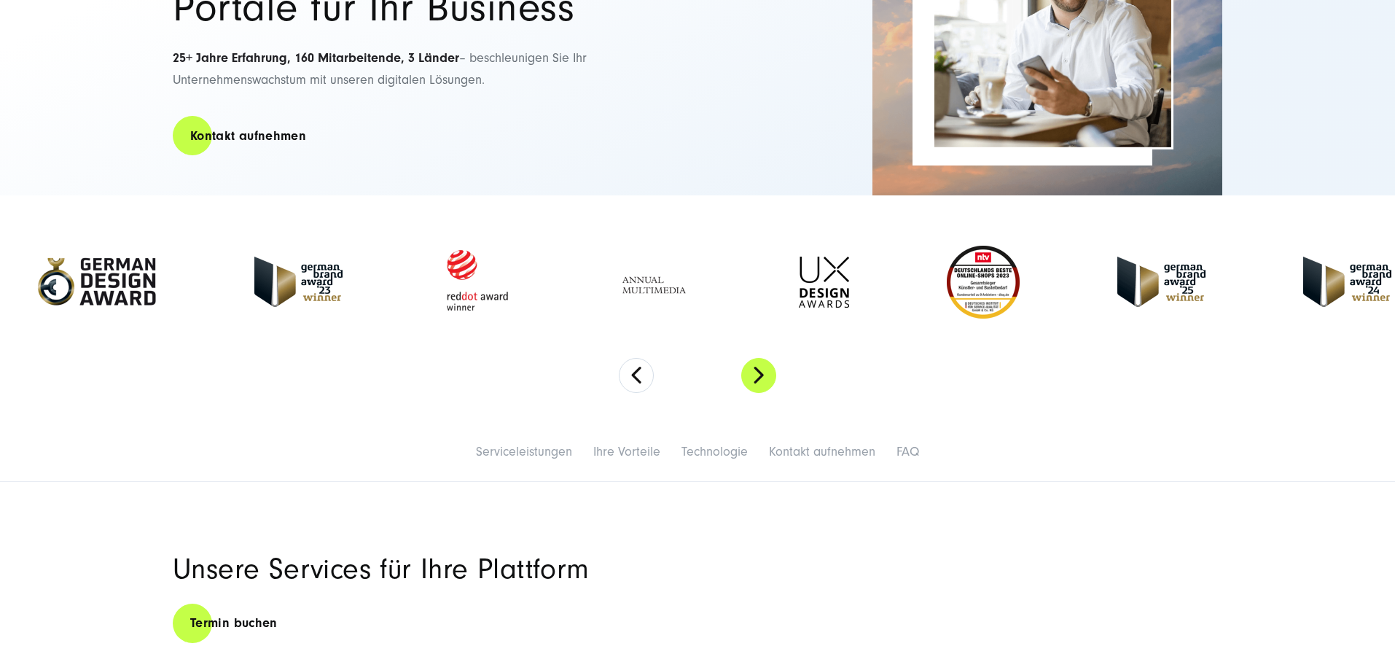
click at [758, 393] on button "Next" at bounding box center [758, 375] width 35 height 35
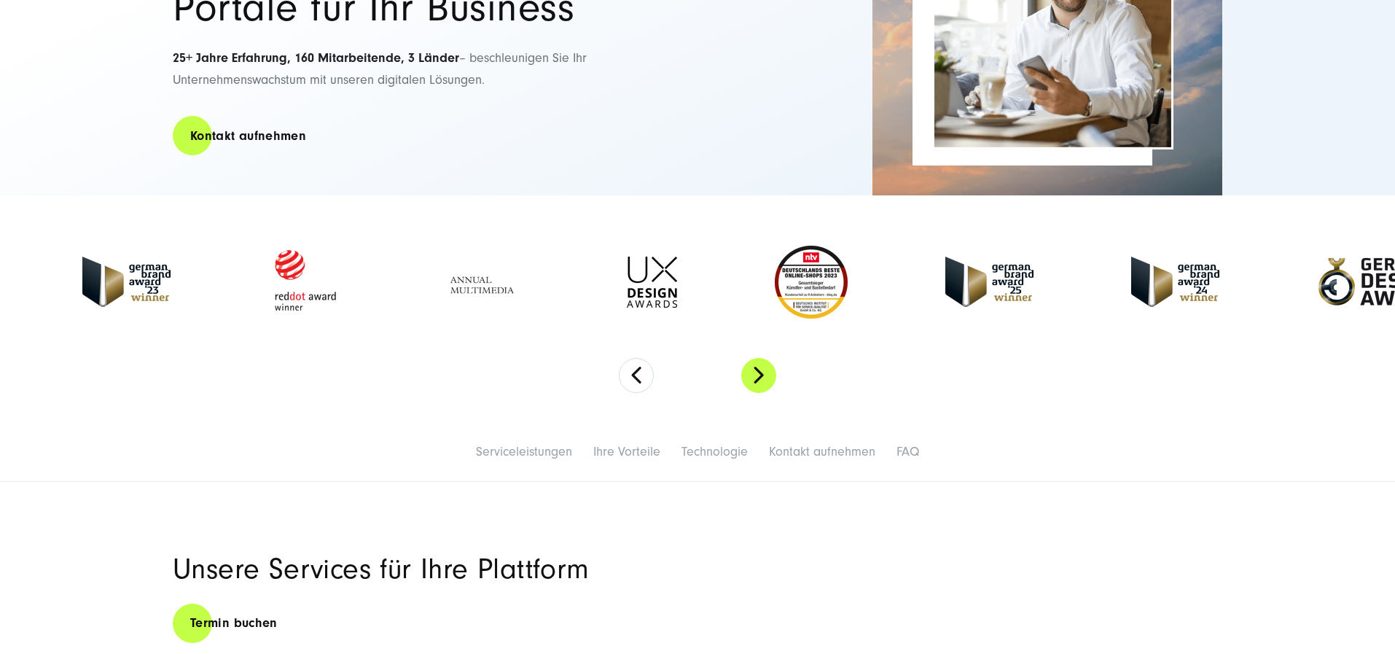
click at [758, 393] on button "Next" at bounding box center [758, 375] width 35 height 35
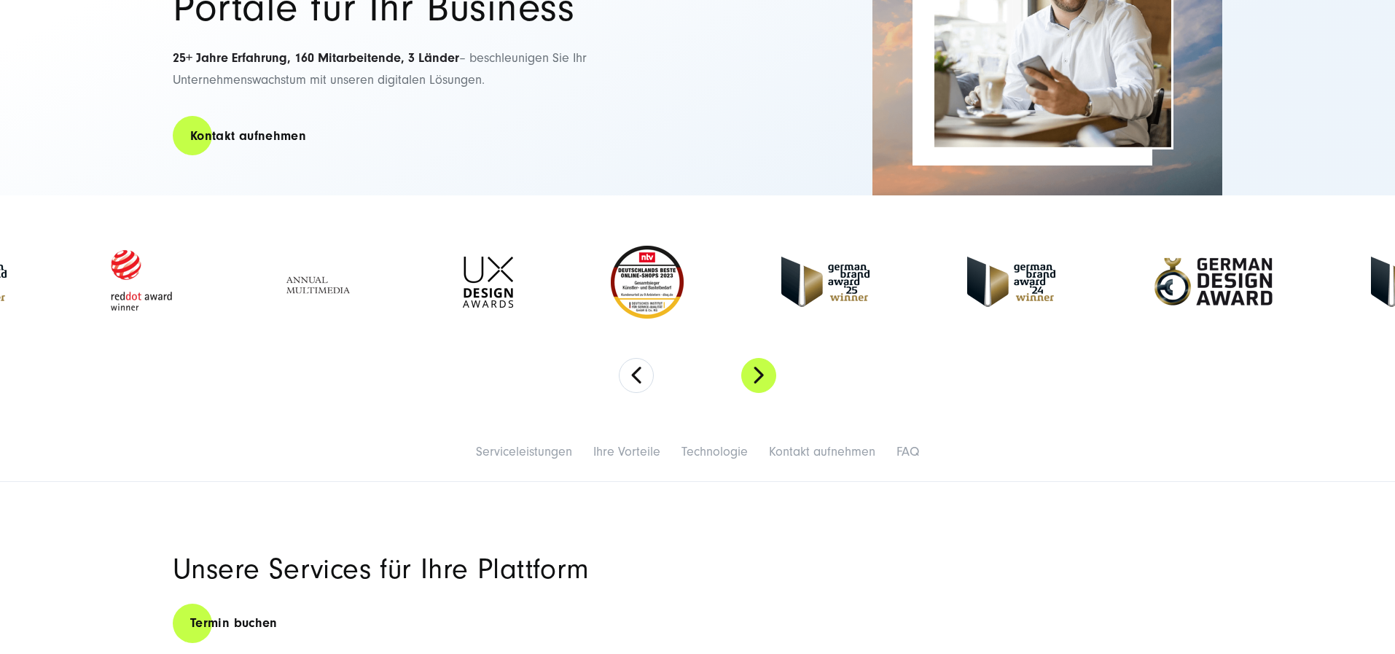
click at [758, 393] on button "Next" at bounding box center [758, 375] width 35 height 35
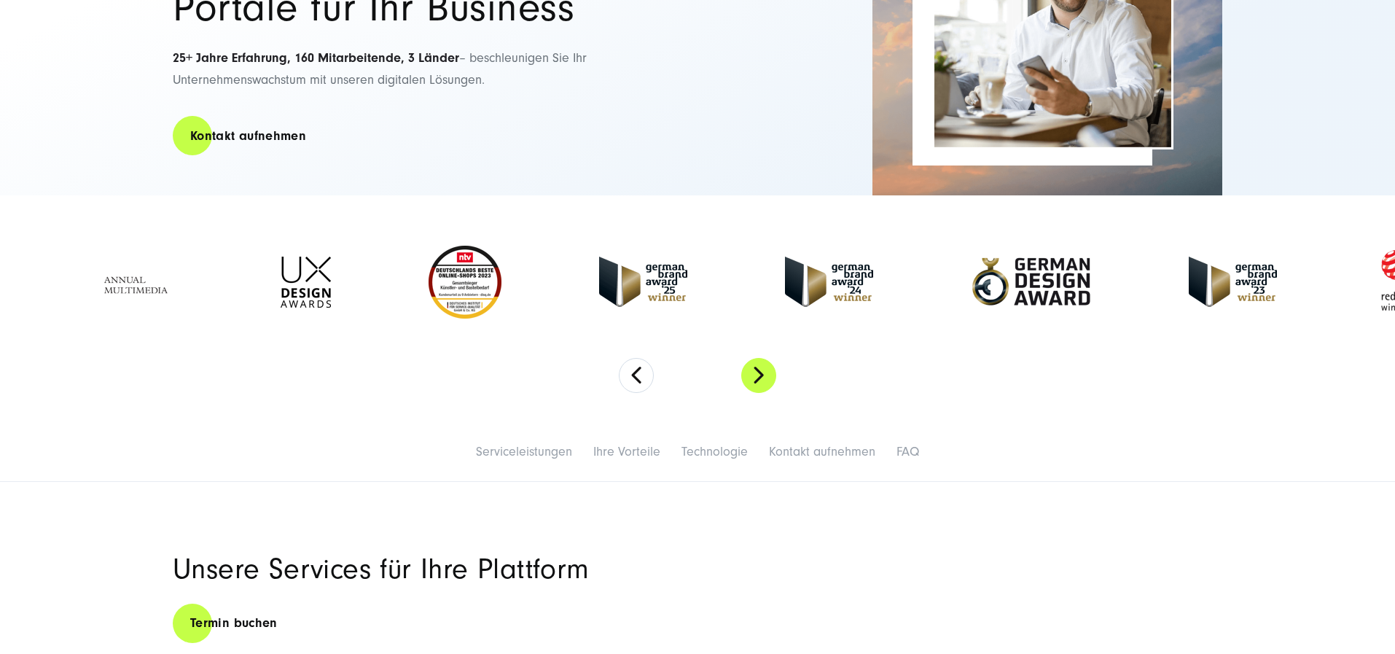
click at [758, 393] on button "Next" at bounding box center [758, 375] width 35 height 35
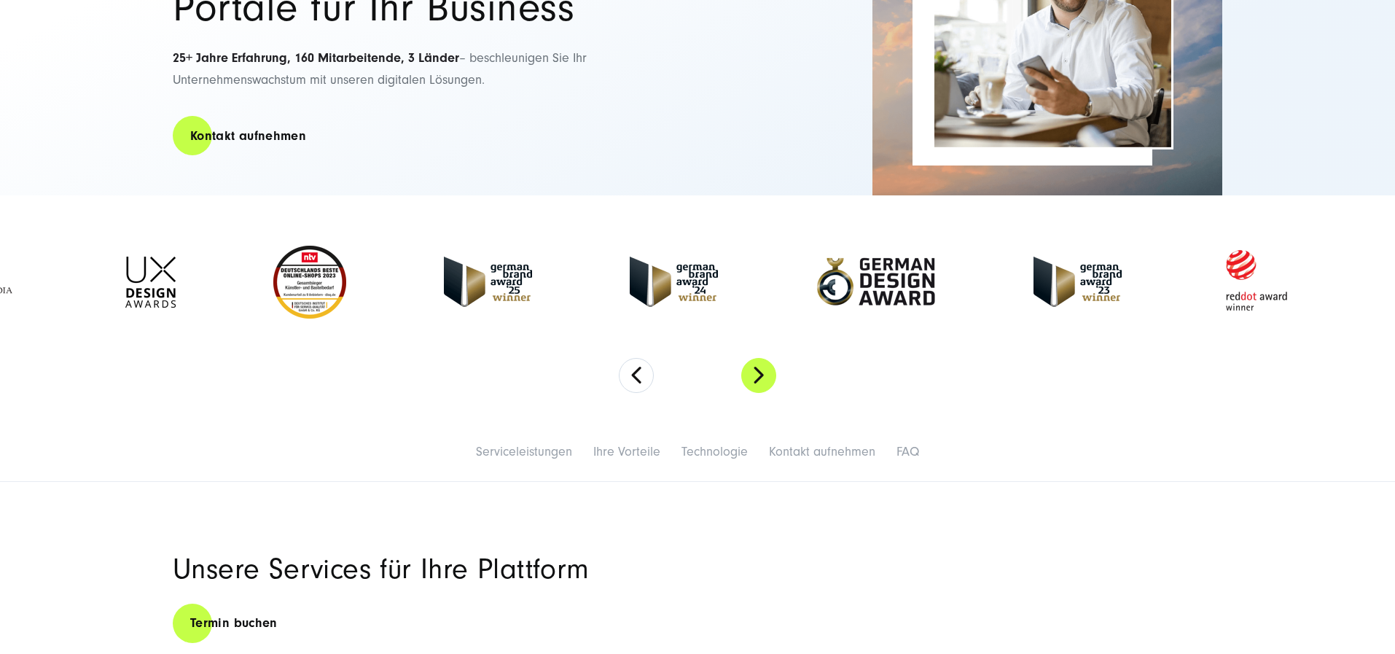
click at [758, 393] on button "Next" at bounding box center [758, 375] width 35 height 35
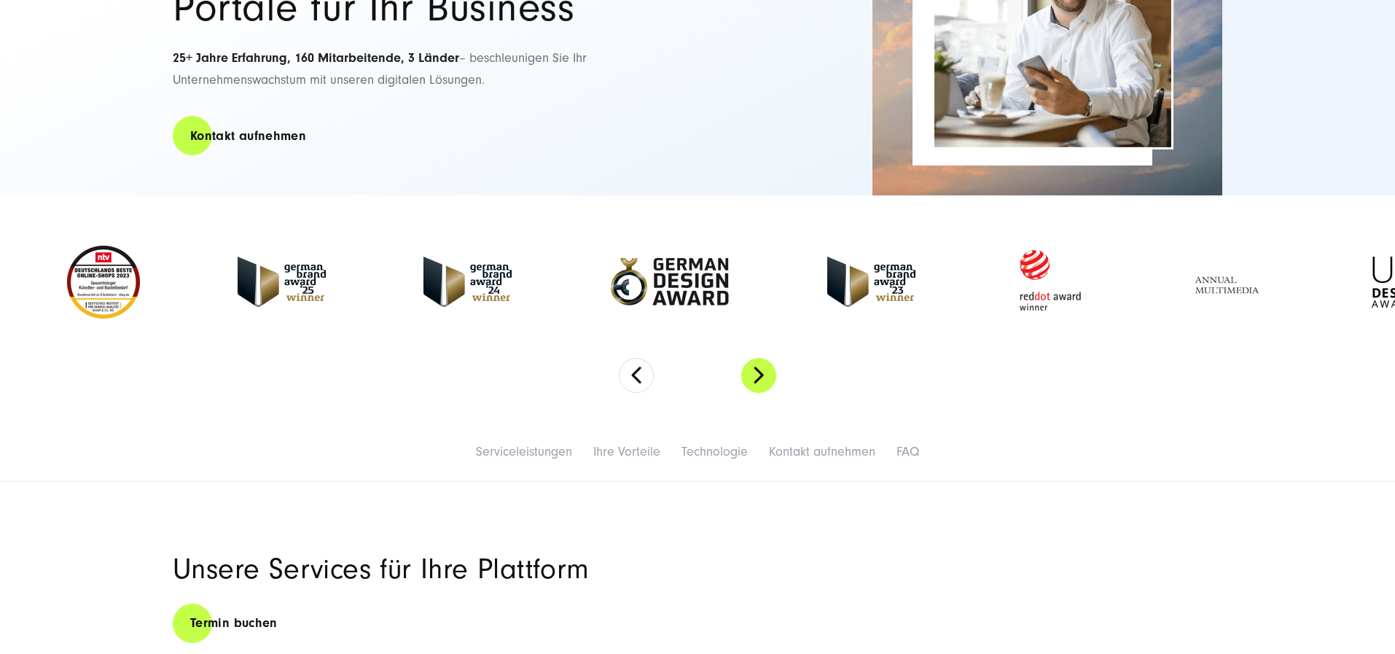
click at [758, 393] on button "Next" at bounding box center [758, 375] width 35 height 35
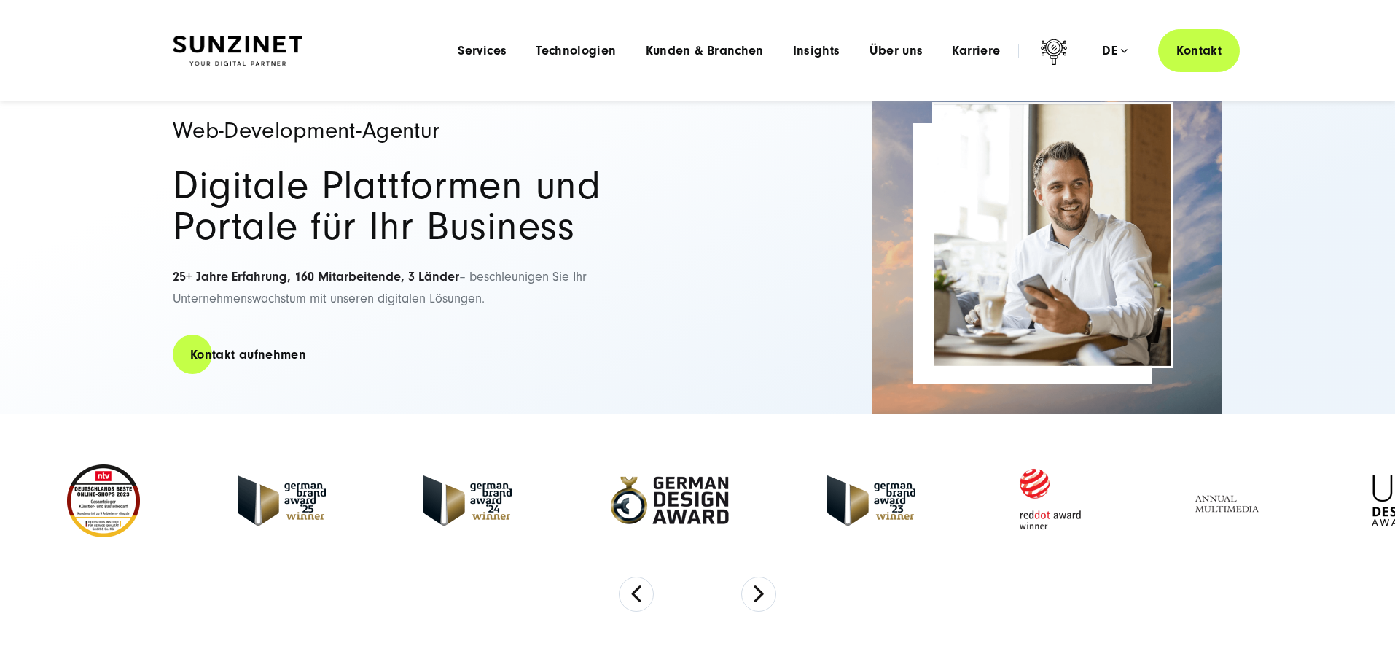
scroll to position [0, 0]
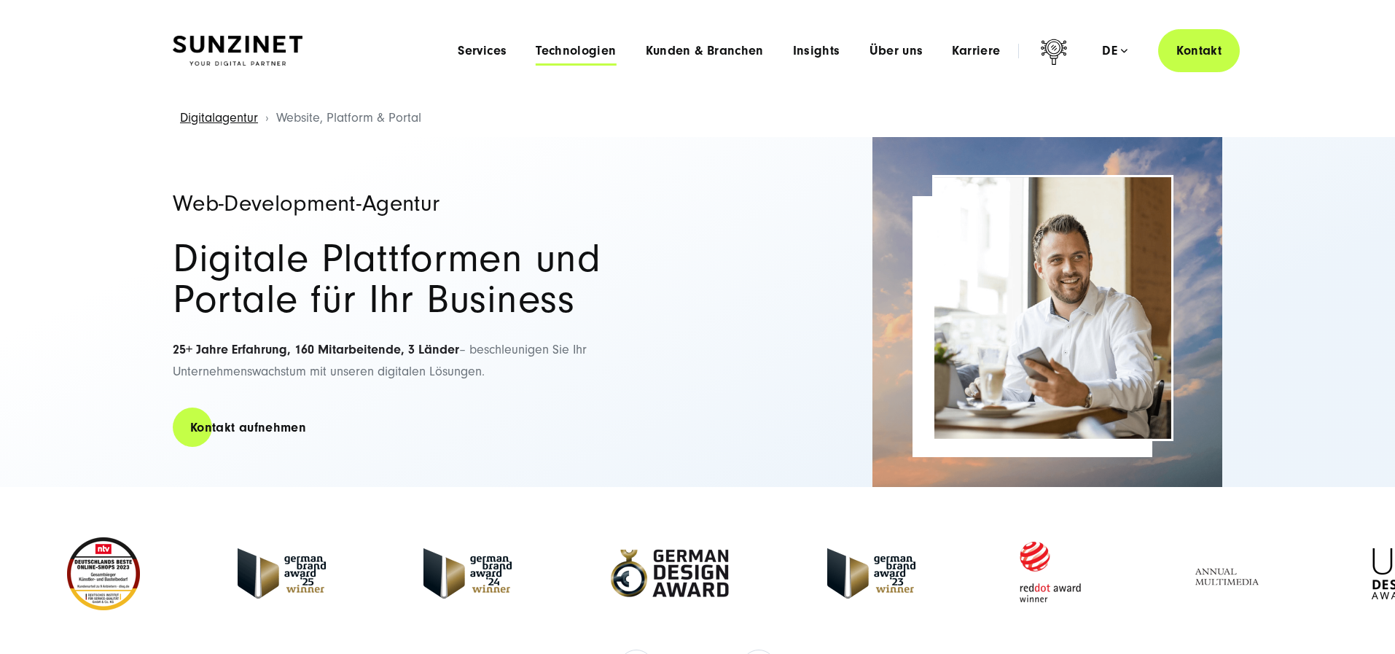
click at [543, 44] on span "Technologien" at bounding box center [576, 51] width 80 height 15
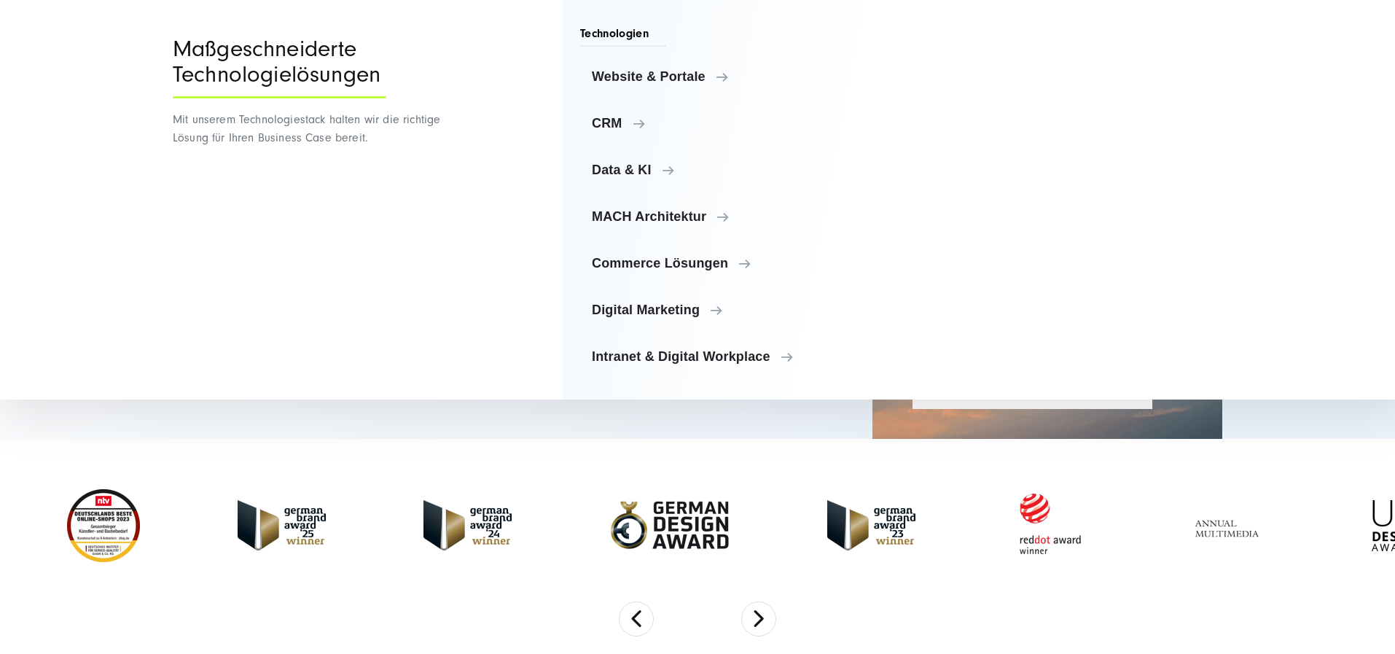
scroll to position [73, 0]
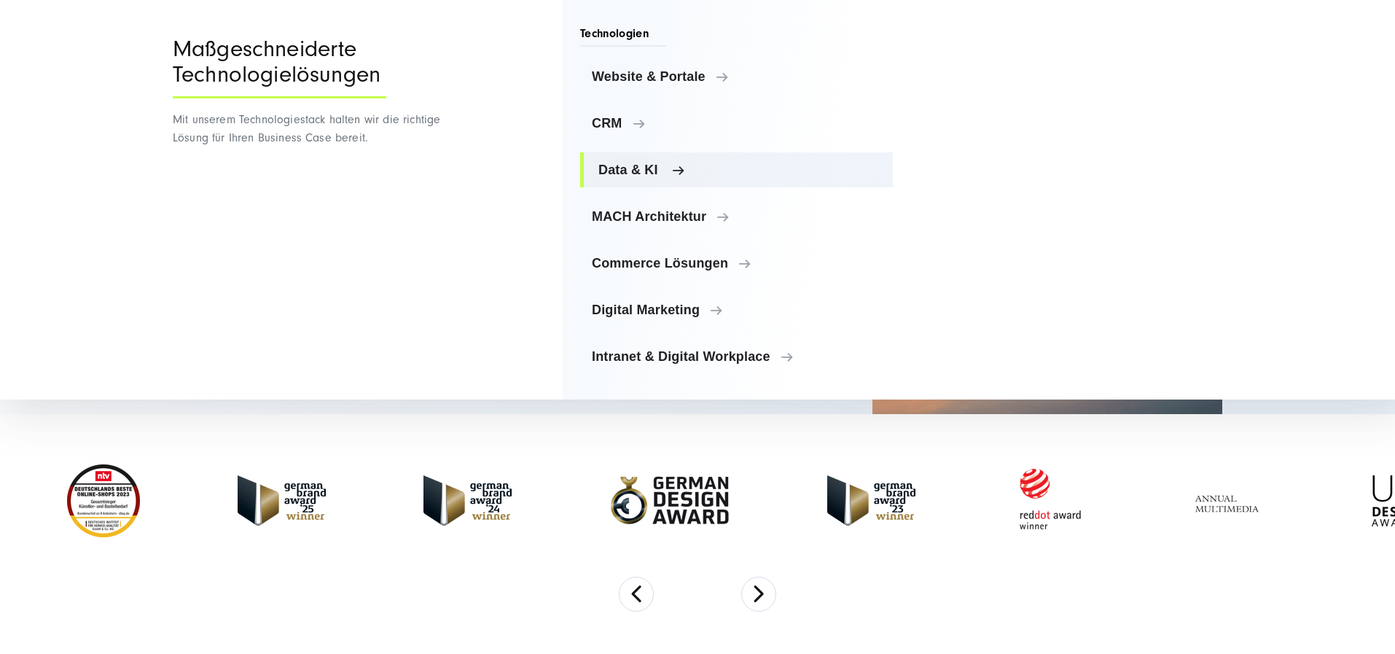
click at [638, 166] on span "Data & KI" at bounding box center [739, 170] width 283 height 15
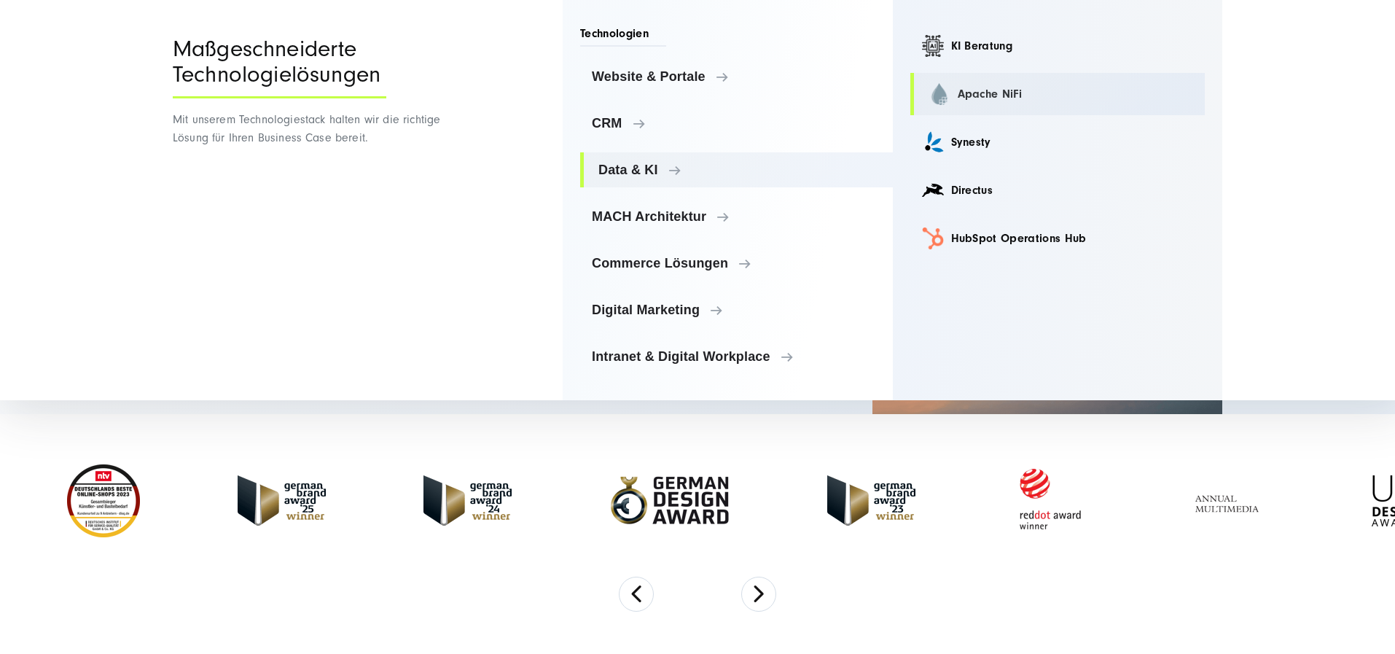
click at [1035, 93] on link "Apache NiFi" at bounding box center [1057, 94] width 295 height 42
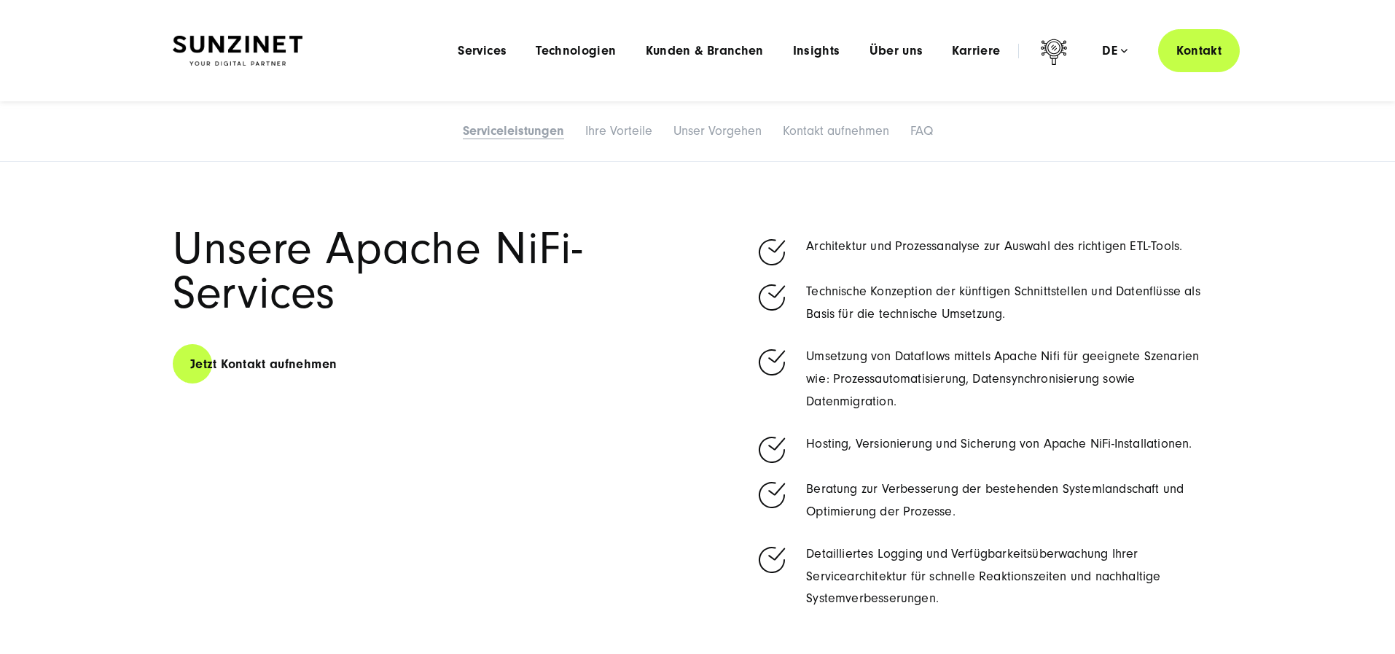
scroll to position [802, 0]
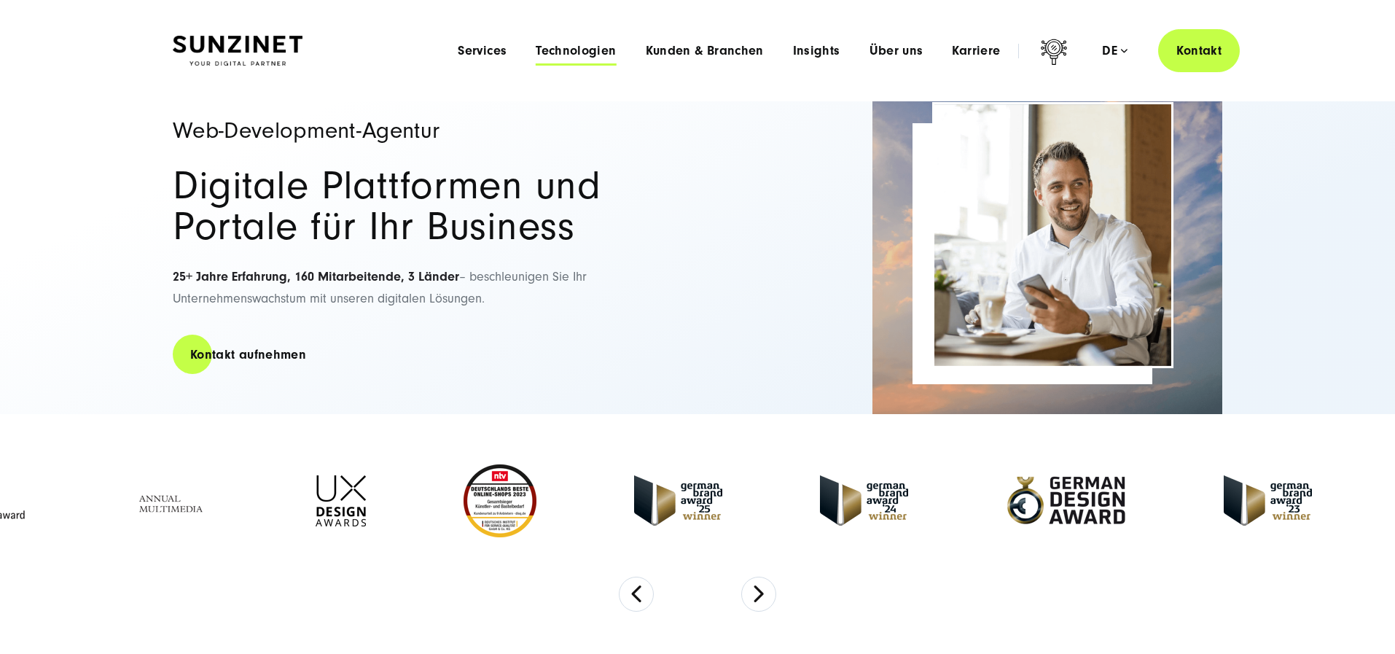
click at [552, 48] on span "Technologien" at bounding box center [576, 51] width 80 height 15
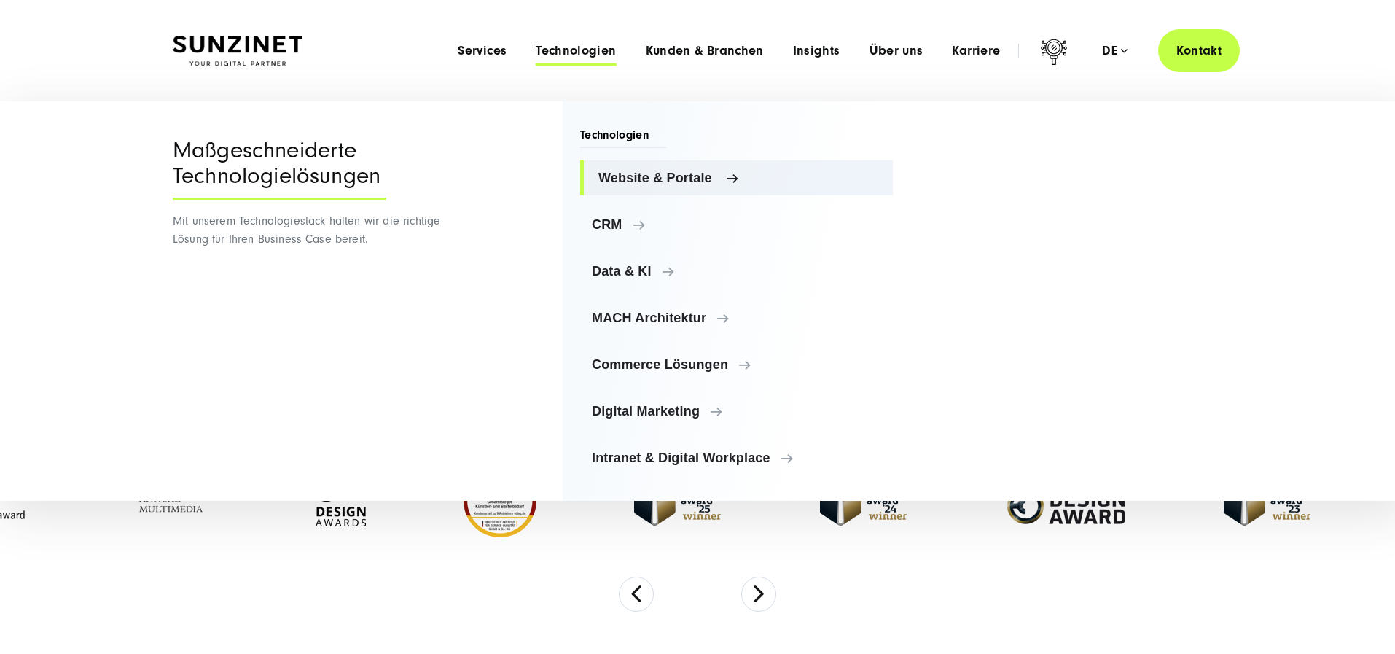
click at [650, 179] on span "Website & Portale" at bounding box center [739, 178] width 283 height 15
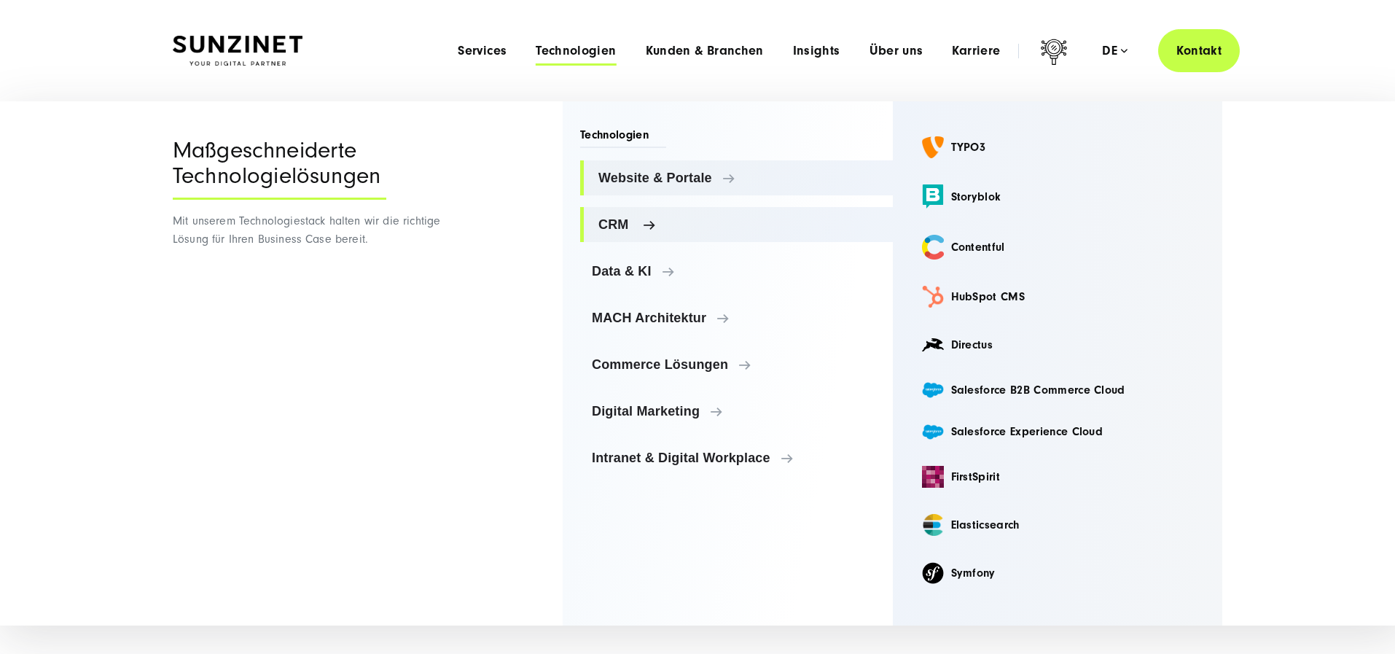
click at [621, 224] on span "CRM" at bounding box center [739, 224] width 283 height 15
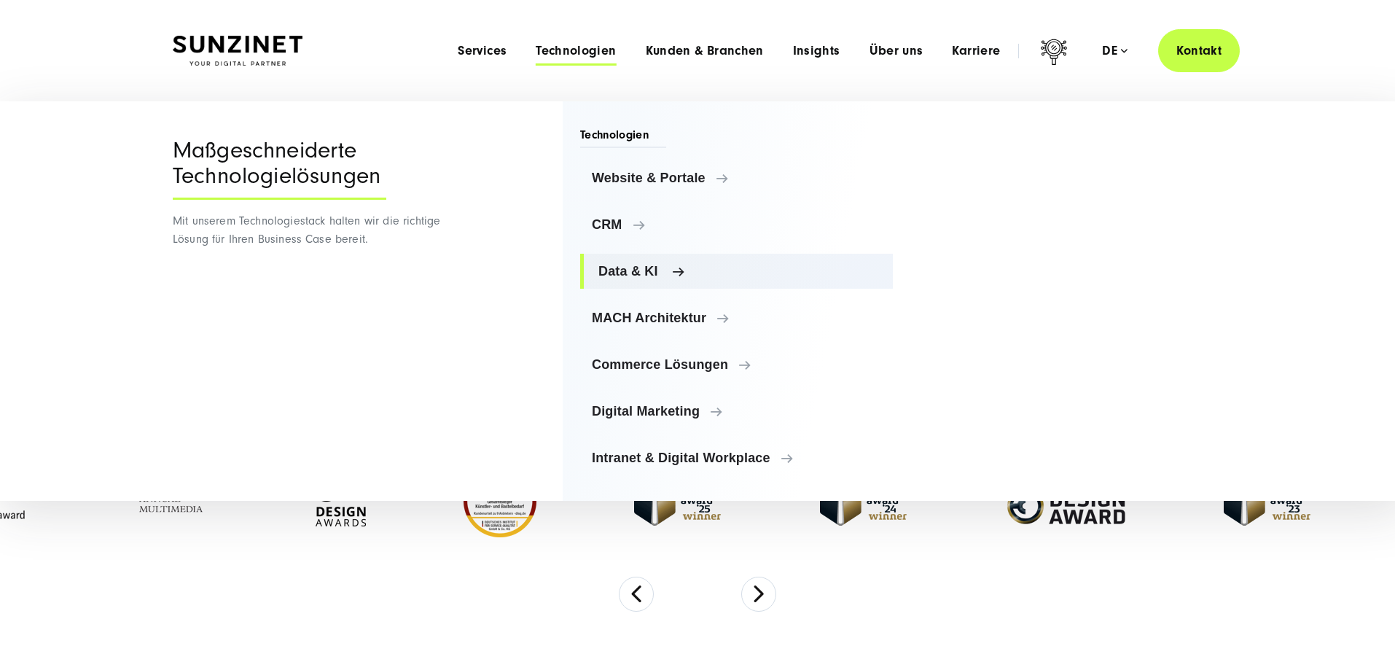
click at [636, 269] on span "Data & KI" at bounding box center [739, 271] width 283 height 15
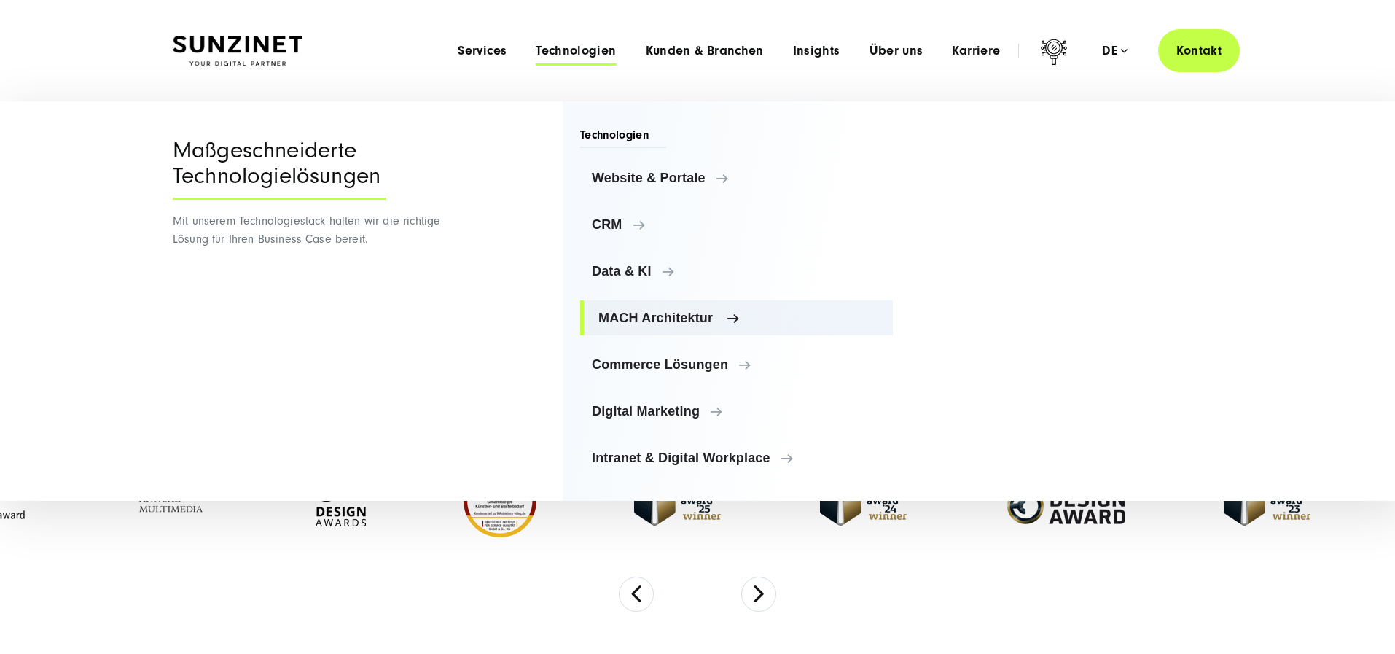
click at [640, 319] on span "MACH Architektur" at bounding box center [739, 318] width 283 height 15
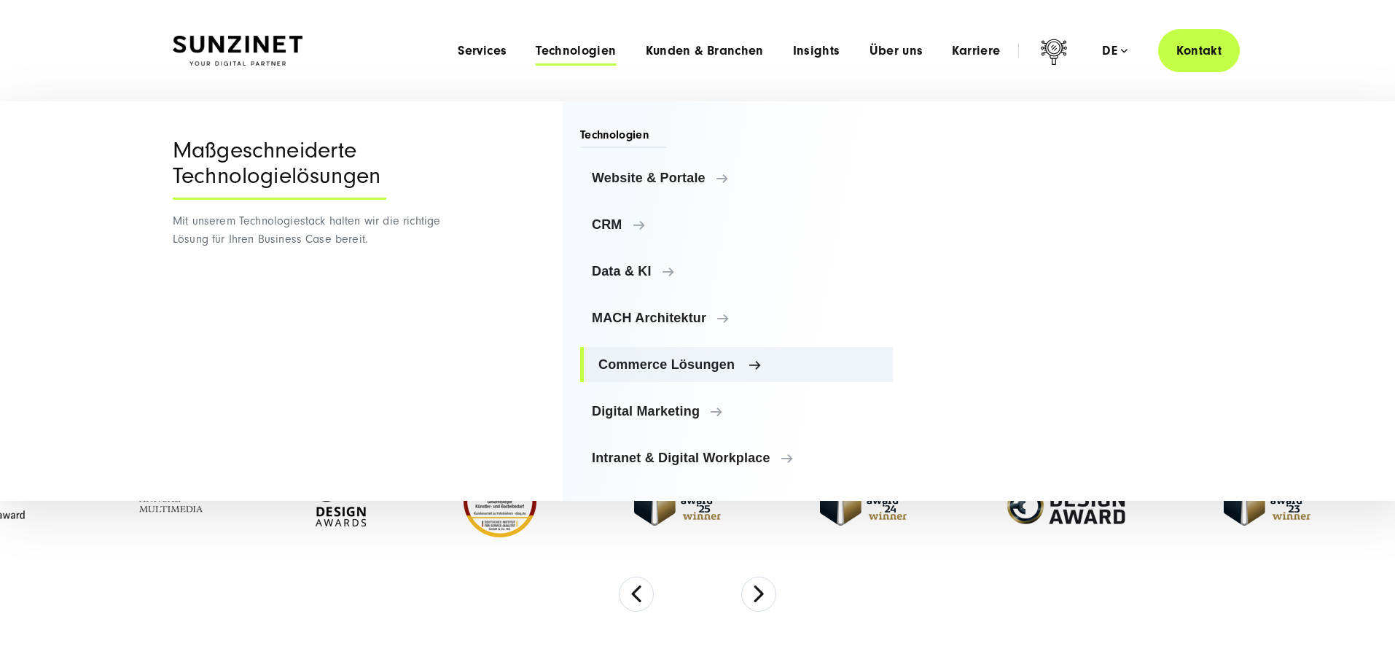
click at [640, 367] on span "Commerce Lösungen" at bounding box center [739, 364] width 283 height 15
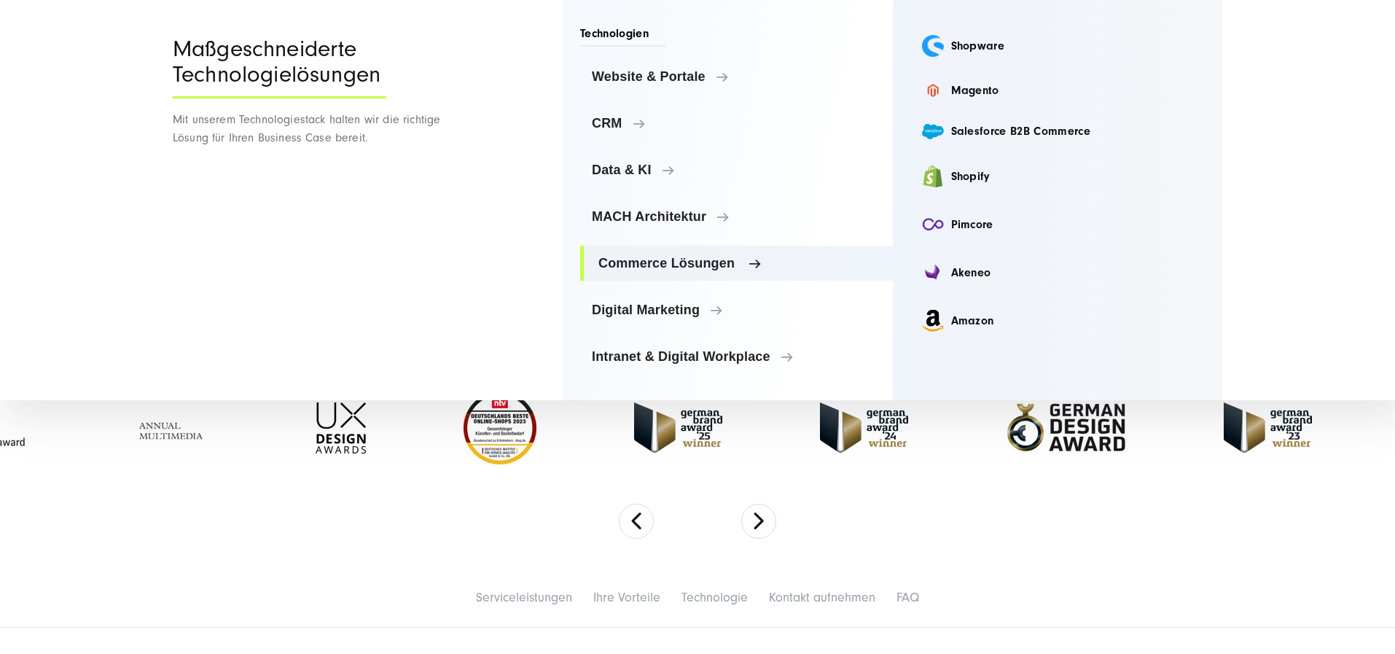
scroll to position [219, 0]
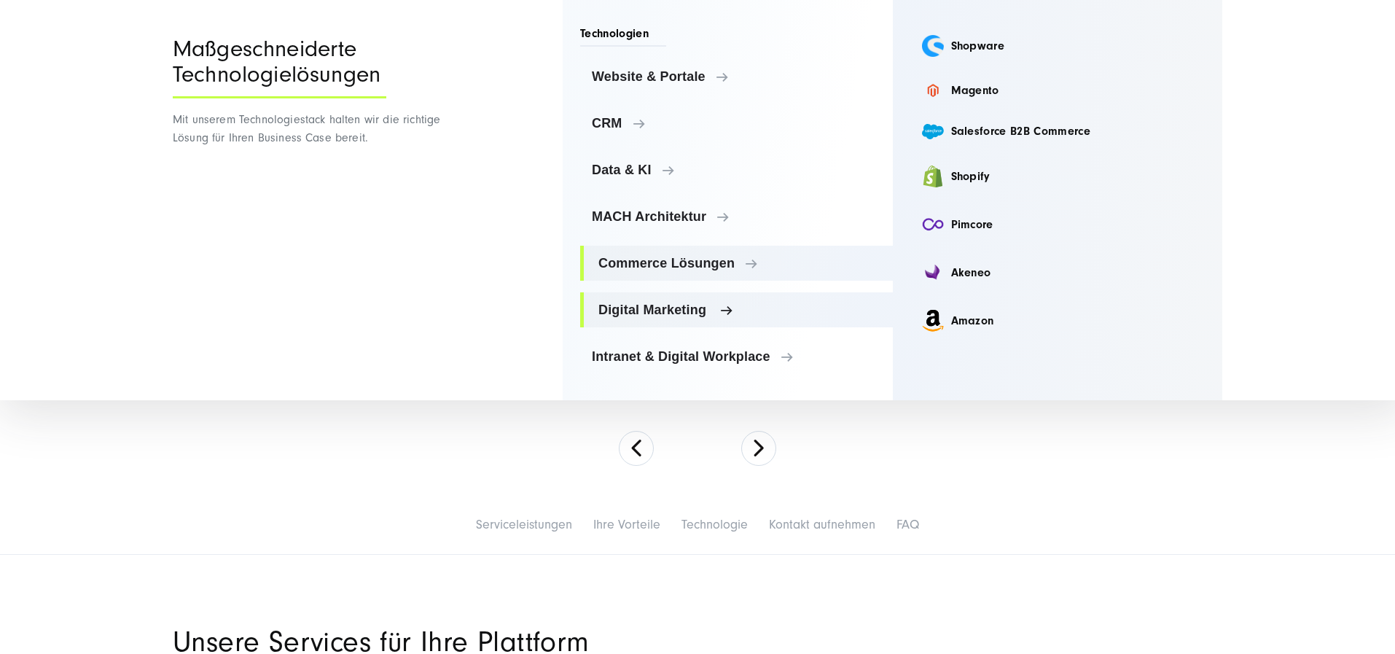
click at [647, 308] on span "Digital Marketing" at bounding box center [739, 309] width 283 height 15
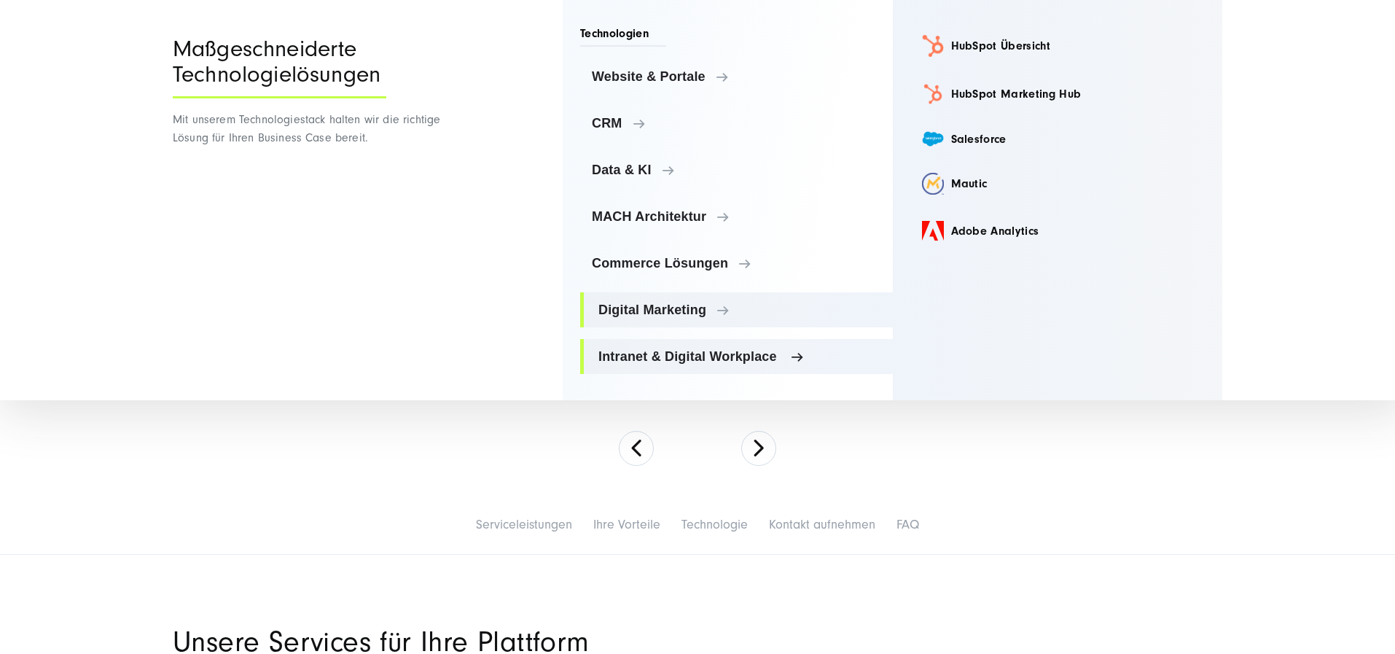
click at [669, 356] on span "Intranet & Digital Workplace" at bounding box center [739, 356] width 283 height 15
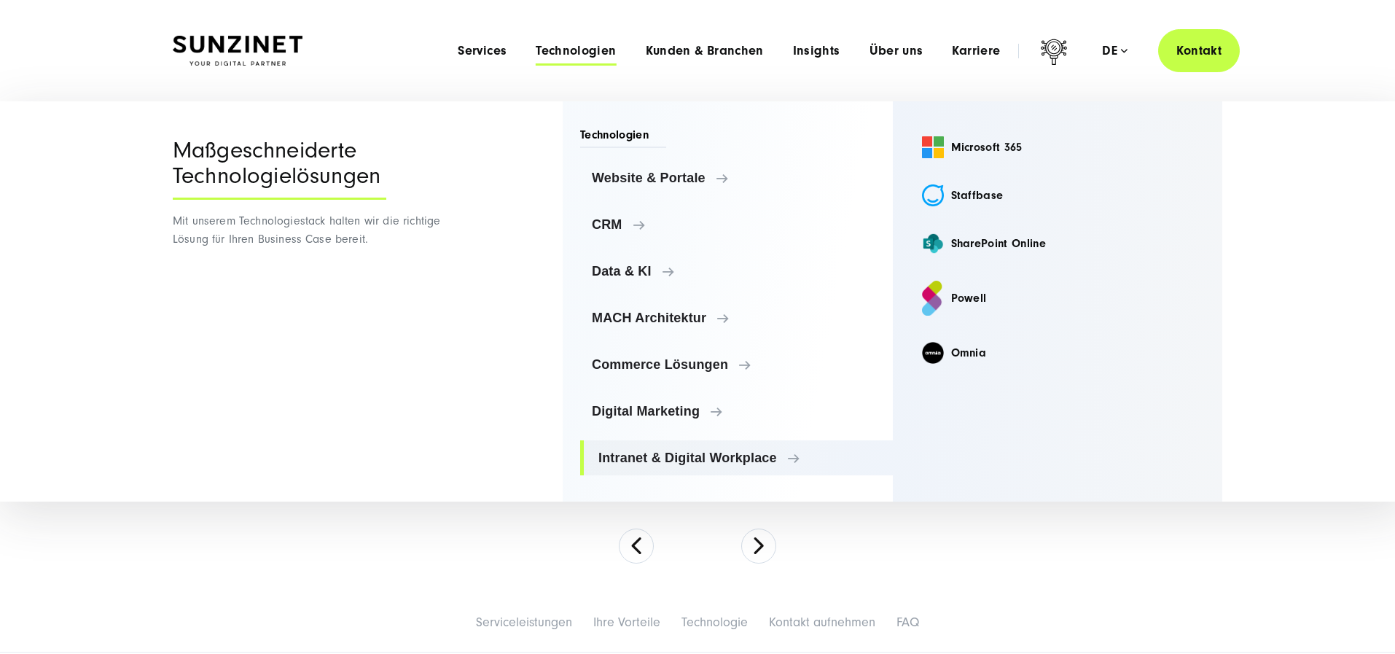
scroll to position [0, 0]
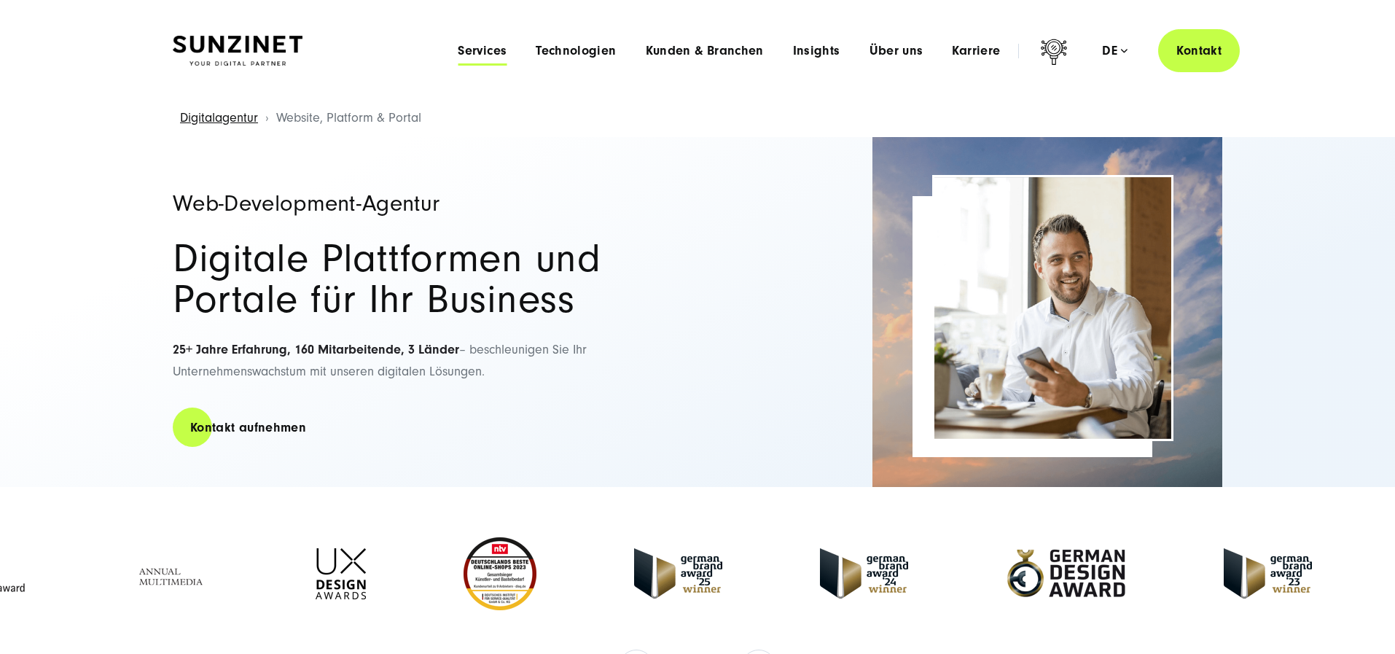
click at [458, 52] on span "Services" at bounding box center [482, 51] width 49 height 15
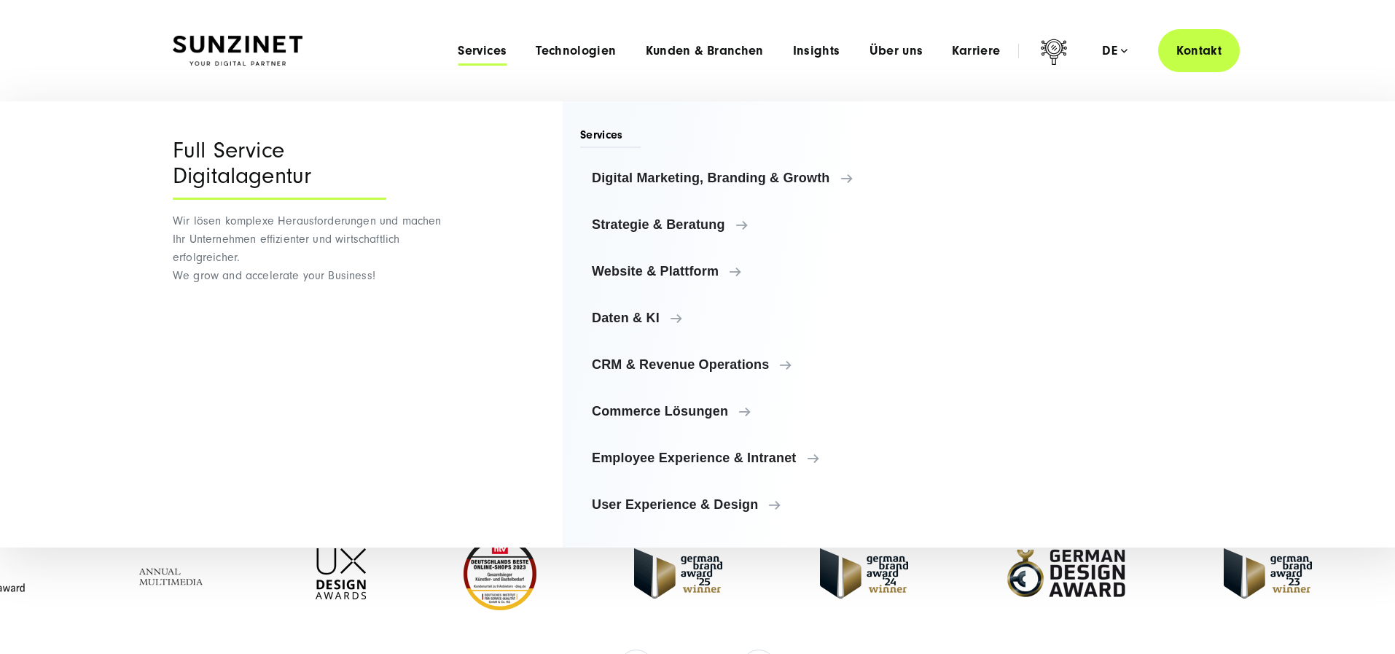
click at [476, 141] on div "Menu Full Service Digitalagentur Wir lösen komplexe Herausforderungen und mache…" at bounding box center [698, 324] width 1108 height 446
click at [1179, 229] on div "Services Digital Marketing, Branding & Growth Digital Marketing, Branding & Gro…" at bounding box center [893, 324] width 660 height 446
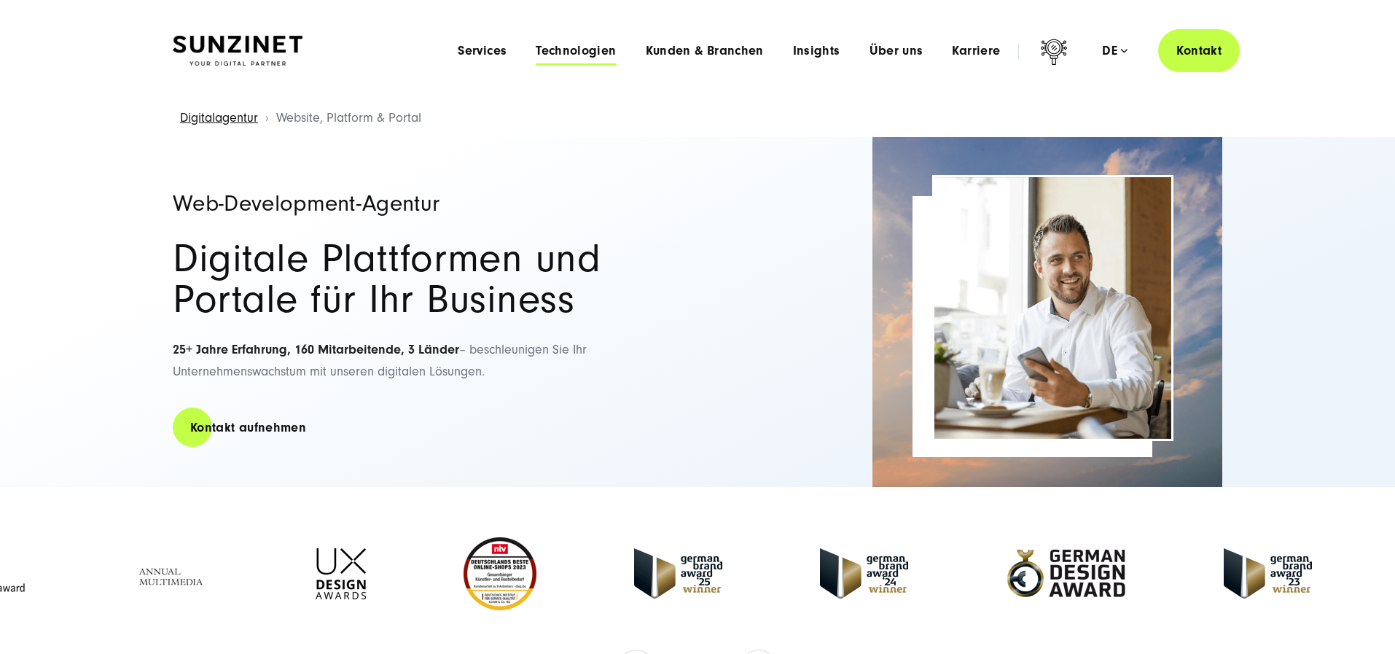
click at [536, 54] on span "Technologien" at bounding box center [576, 51] width 80 height 15
click at [675, 52] on span "Kunden & Branchen" at bounding box center [705, 51] width 118 height 15
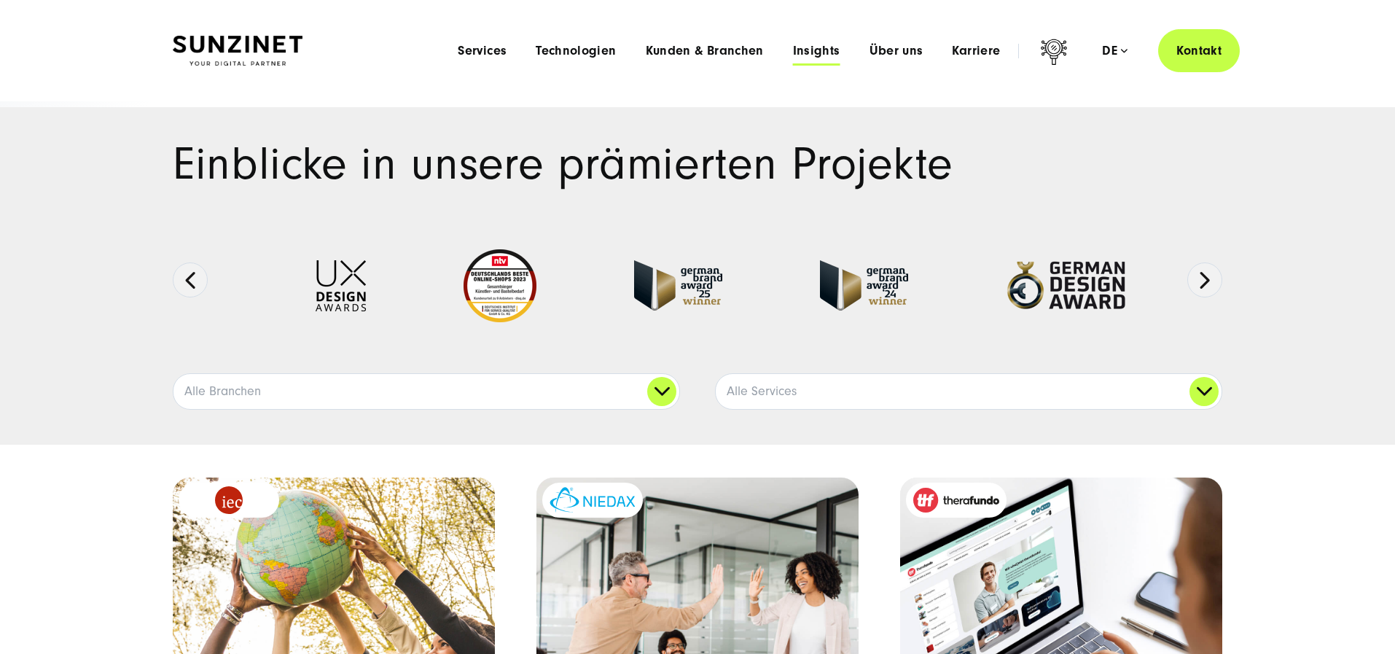
click at [793, 48] on span "Insights" at bounding box center [816, 51] width 47 height 15
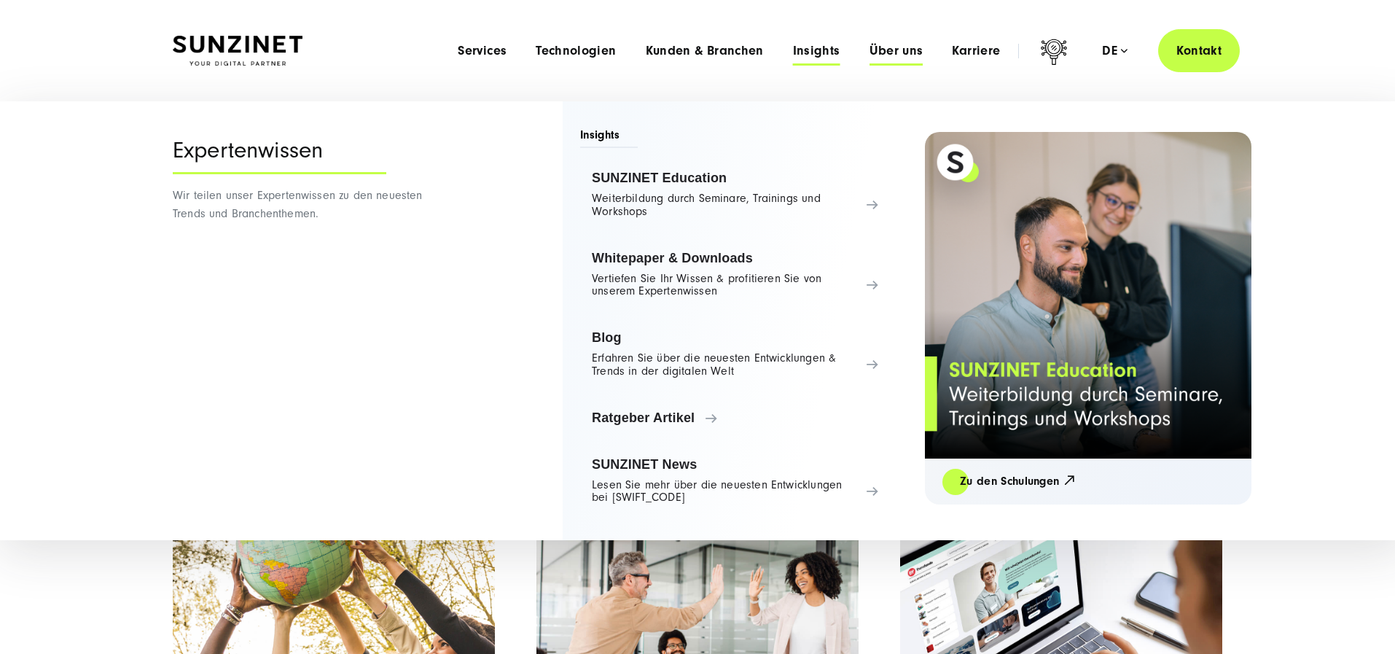
click at [881, 52] on span "Über uns" at bounding box center [897, 51] width 54 height 15
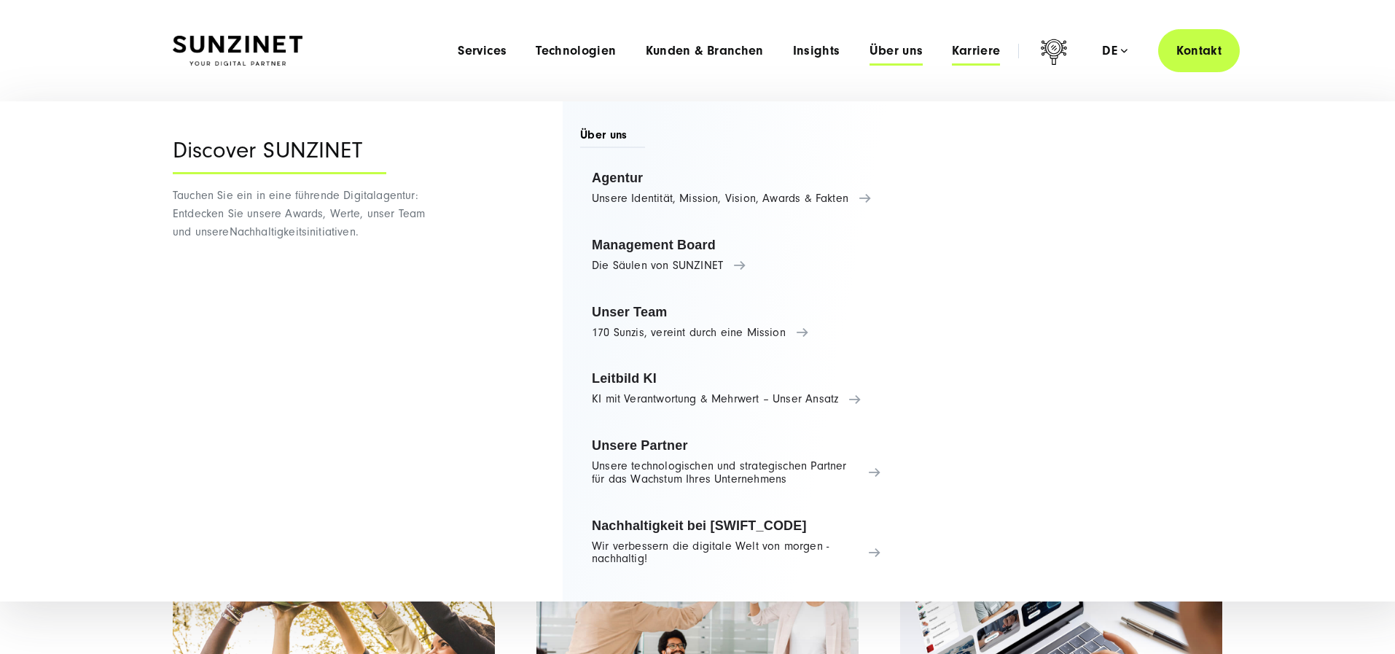
click at [959, 54] on span "Karriere" at bounding box center [976, 51] width 48 height 15
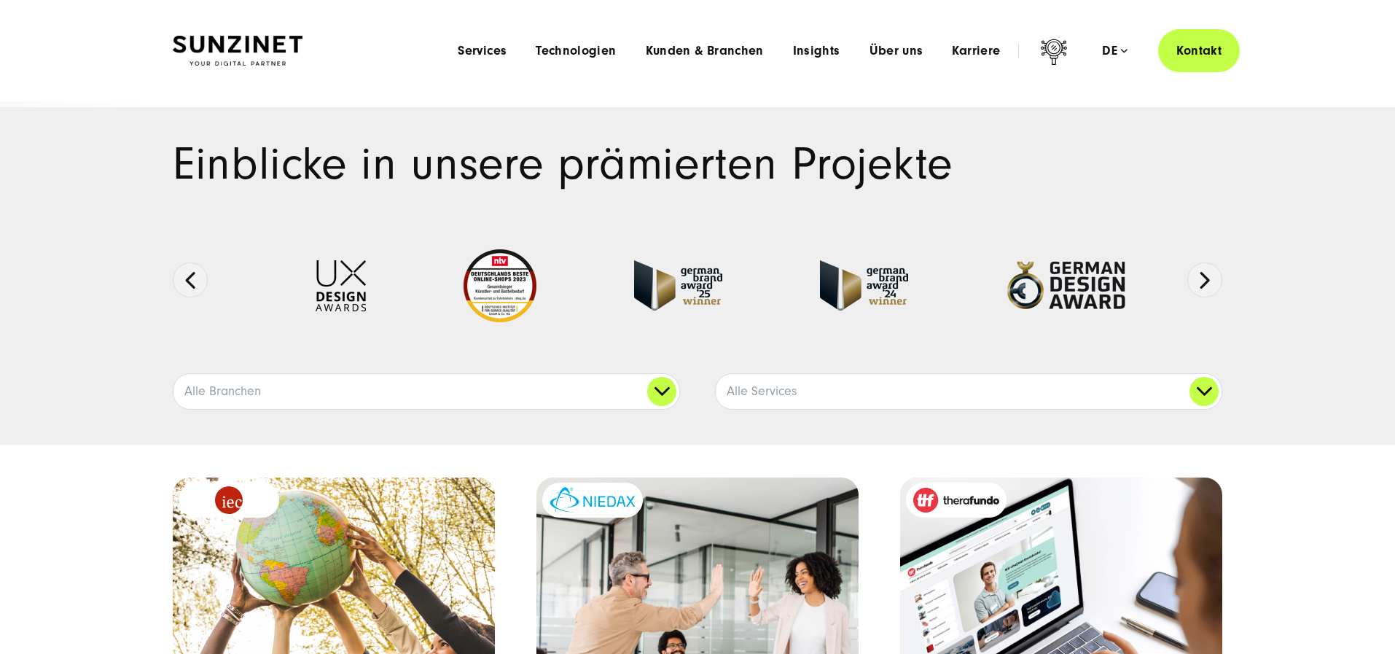
click at [443, 41] on div "Menu Services Menu Full Service Digitalagentur Wir lösen komplexe Herausforderu…" at bounding box center [841, 50] width 797 height 43
